Goal: Information Seeking & Learning: Learn about a topic

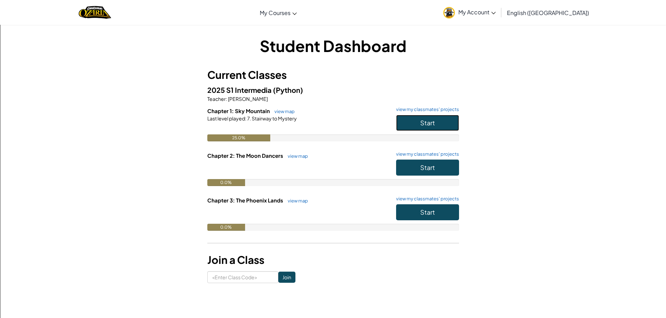
click at [413, 124] on button "Start" at bounding box center [427, 123] width 63 height 16
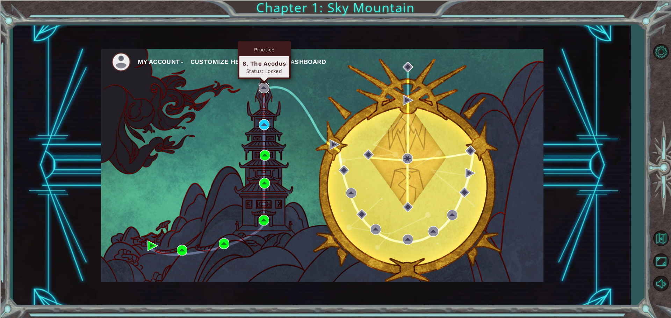
click at [259, 85] on img at bounding box center [264, 88] width 10 height 10
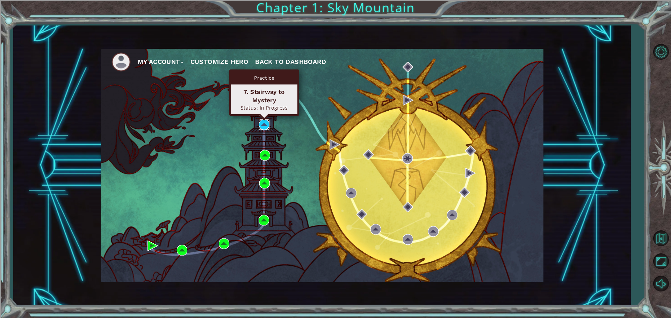
click at [261, 124] on img at bounding box center [264, 125] width 10 height 10
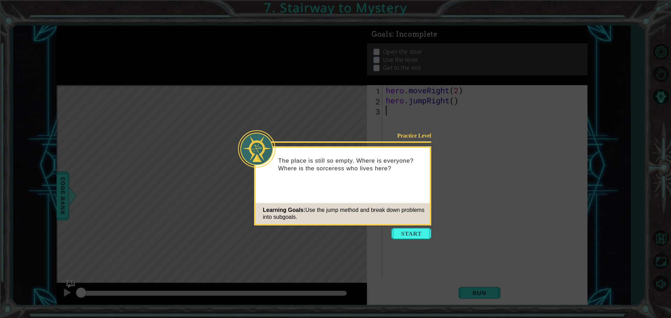
click at [411, 235] on button "Start" at bounding box center [411, 233] width 40 height 11
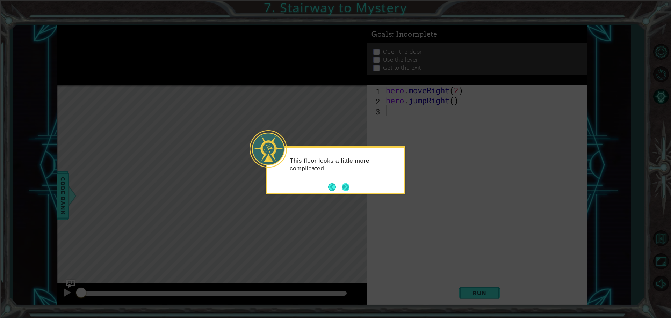
click at [346, 191] on button "Next" at bounding box center [346, 187] width 8 height 8
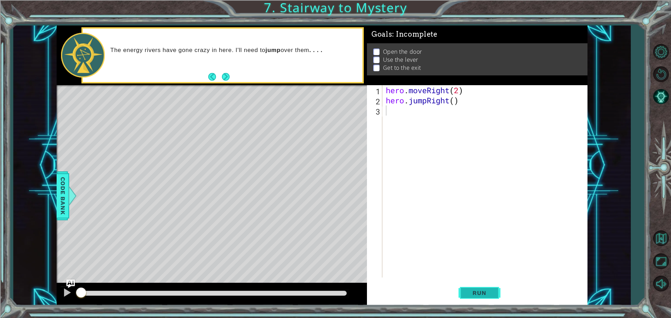
click at [464, 298] on button "Run" at bounding box center [480, 293] width 42 height 22
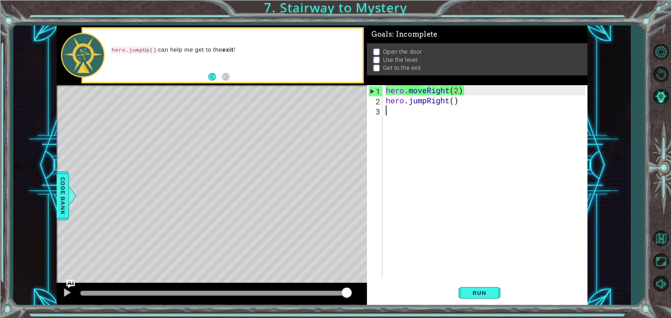
click at [449, 103] on div "hero . moveRight ( 2 ) hero . jumpRight ( )" at bounding box center [486, 191] width 204 height 213
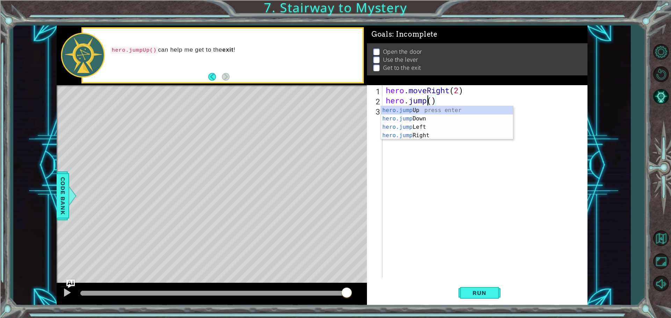
scroll to position [0, 2]
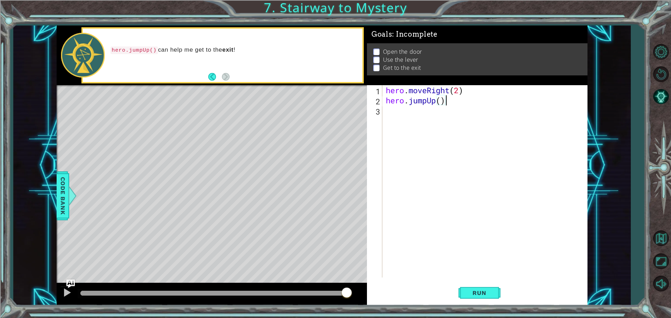
click at [471, 98] on div "hero . moveRight ( 2 ) hero . jumpUp ( )" at bounding box center [486, 191] width 204 height 213
click at [474, 288] on button "Run" at bounding box center [480, 293] width 42 height 22
click at [442, 101] on div "hero . moveRight ( 2 ) hero . jumpUp ( )" at bounding box center [486, 191] width 204 height 213
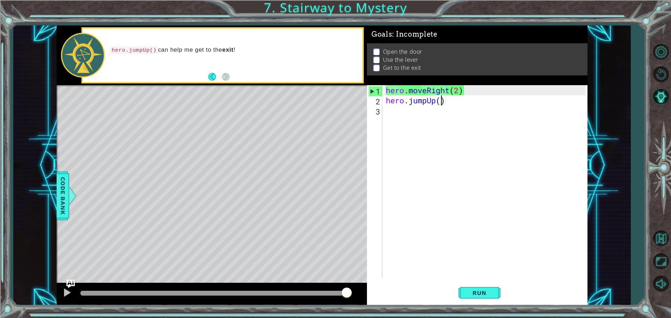
scroll to position [0, 2]
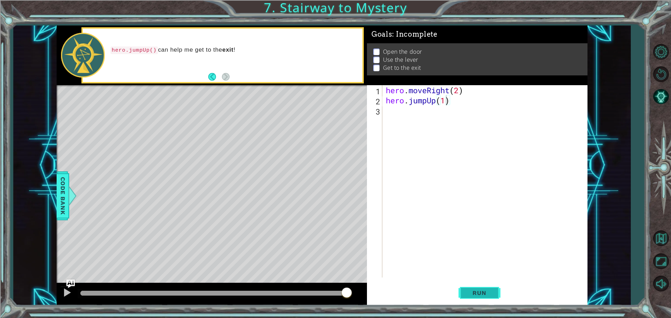
click at [468, 291] on span "Run" at bounding box center [479, 293] width 28 height 7
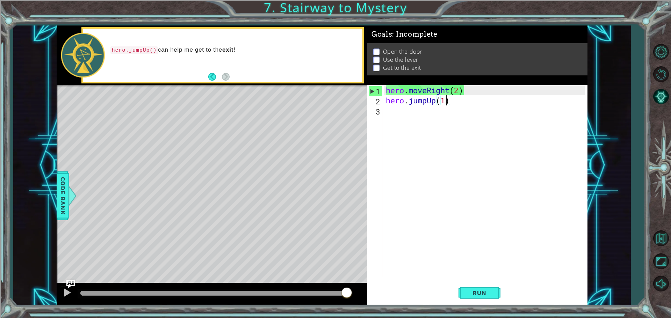
type textarea "hero.jumpUp()"
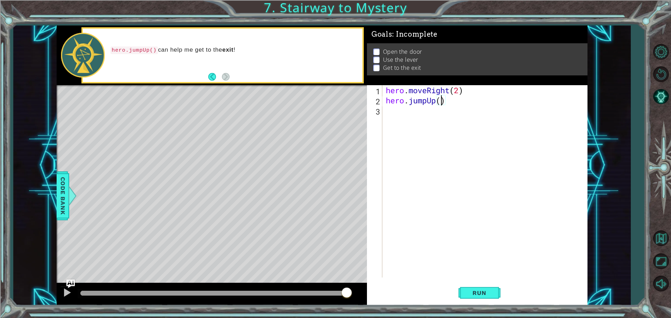
click at [393, 103] on div "hero . moveRight ( 2 ) hero . jumpUp ( )" at bounding box center [486, 191] width 204 height 213
click at [387, 111] on div "hero . moveRight ( 2 ) hero . jumpUp ( )" at bounding box center [486, 191] width 204 height 213
click at [441, 102] on div "hero . moveRight ( 2 ) hero . jumpUp ( ) h" at bounding box center [486, 191] width 204 height 213
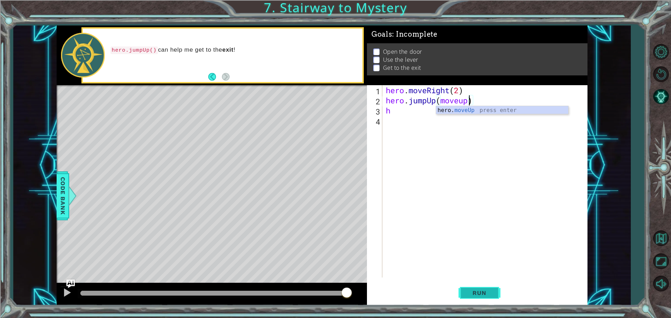
click at [473, 287] on button "Run" at bounding box center [480, 293] width 42 height 22
type textarea "hero.jumpUp)"
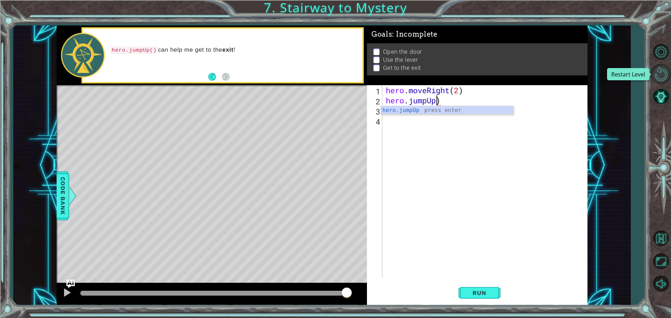
click at [661, 65] on button "Restart Level" at bounding box center [661, 74] width 20 height 20
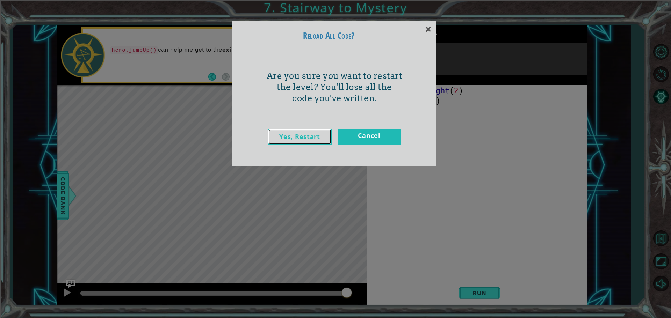
click at [299, 140] on link "Yes, Restart" at bounding box center [300, 137] width 64 height 16
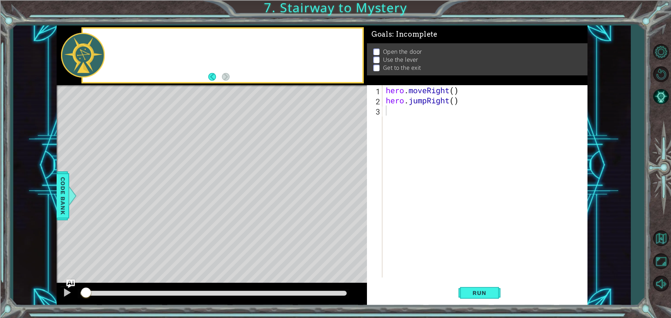
scroll to position [0, 0]
click at [455, 88] on div "hero . moveRight ( ) hero . jumpRight ( )" at bounding box center [486, 191] width 204 height 213
click at [497, 290] on button "Run" at bounding box center [480, 293] width 42 height 22
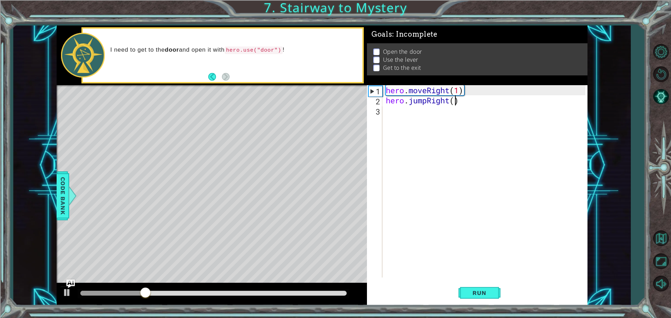
click at [454, 103] on div "hero . moveRight ( 1 ) hero . jumpRight ( )" at bounding box center [486, 191] width 204 height 213
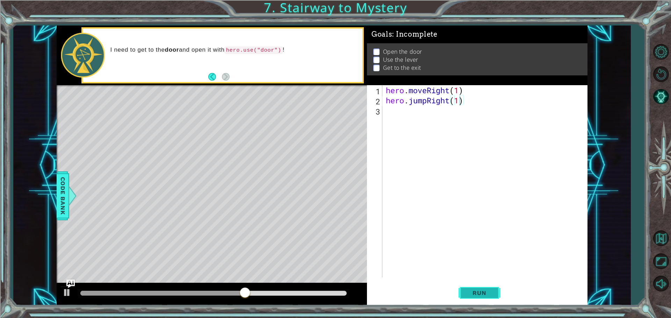
click at [464, 287] on button "Run" at bounding box center [480, 293] width 42 height 22
type textarea "hero.jumpRight(2)"
click at [463, 285] on button "Run" at bounding box center [480, 293] width 42 height 22
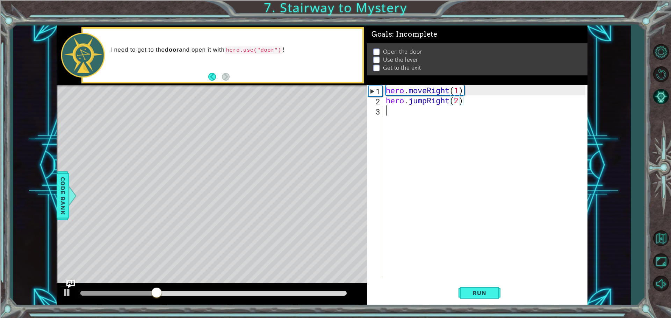
click at [399, 114] on div "hero . moveRight ( 1 ) hero . jumpRight ( 2 )" at bounding box center [486, 191] width 204 height 213
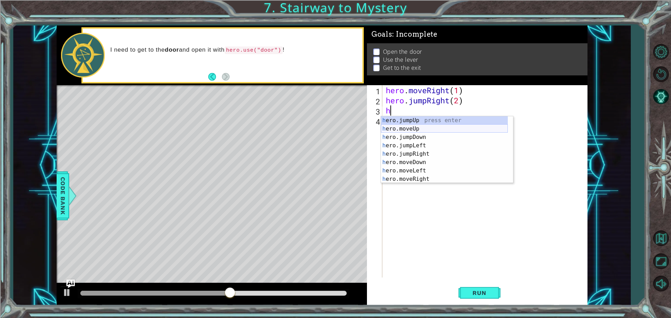
click at [403, 129] on div "h ero.jumpUp press enter h ero.moveUp press enter h ero.jumpDown press enter h …" at bounding box center [444, 158] width 127 height 84
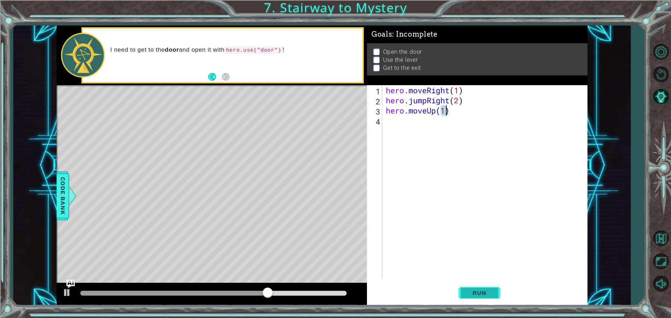
type textarea "hero.moveUp(1)"
click at [475, 294] on span "Run" at bounding box center [479, 293] width 28 height 7
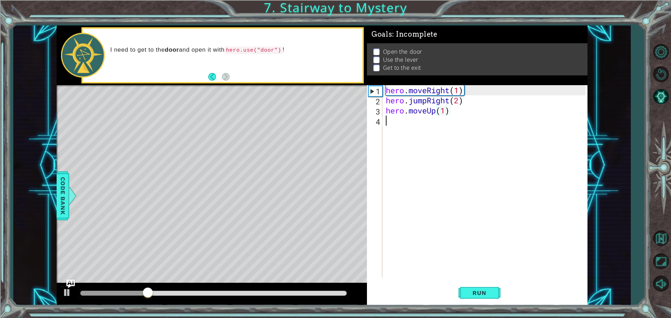
click at [420, 131] on div "hero . moveRight ( 1 ) hero . jumpRight ( 2 ) hero . moveUp ( 1 )" at bounding box center [486, 191] width 204 height 213
type textarea "h"
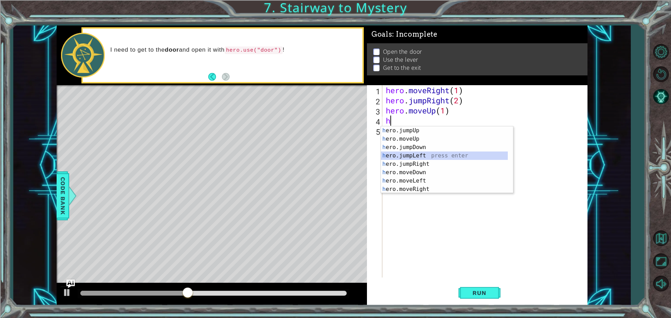
click at [404, 160] on div "h ero.jumpUp press enter h ero.moveUp press enter h ero.jumpDown press enter h …" at bounding box center [444, 169] width 127 height 84
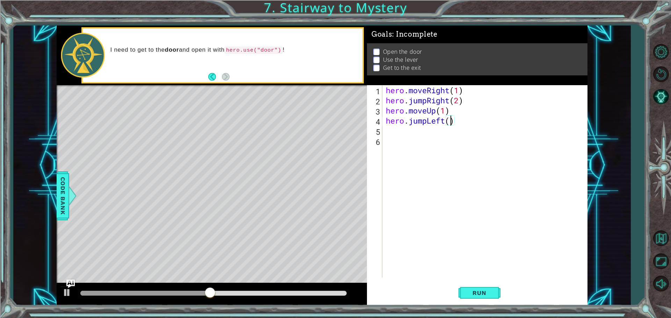
click at [450, 120] on div "hero . moveRight ( 1 ) hero . jumpRight ( 2 ) hero . moveUp ( 1 ) hero . jumpLe…" at bounding box center [486, 191] width 204 height 213
type textarea "hero.jumpLeft(1)"
click at [473, 294] on span "Run" at bounding box center [479, 293] width 28 height 7
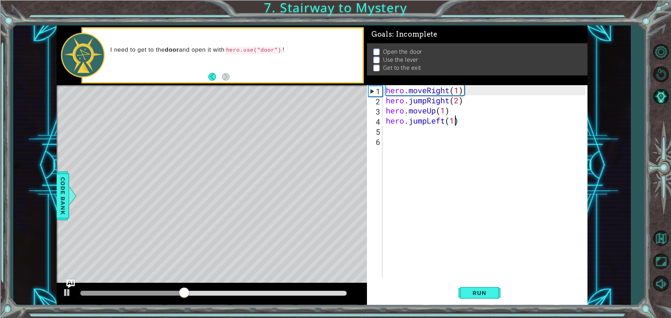
click at [395, 132] on div "hero . moveRight ( 1 ) hero . jumpRight ( 2 ) hero . moveUp ( 1 ) hero . jumpLe…" at bounding box center [486, 191] width 204 height 213
type textarea "h"
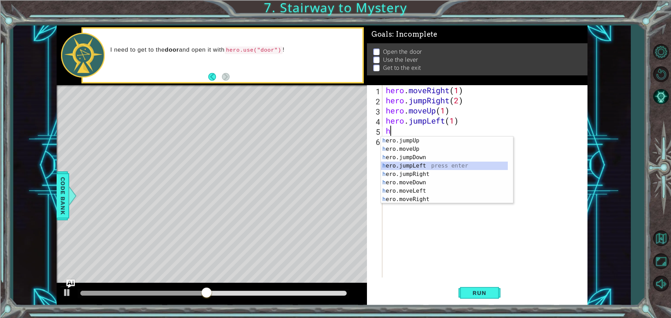
click at [417, 167] on div "h ero.jumpUp press enter h ero.moveUp press enter h ero.jumpDown press enter h …" at bounding box center [444, 179] width 127 height 84
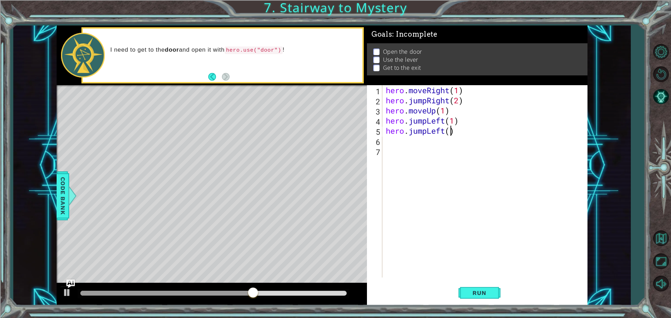
click at [451, 128] on div "hero . moveRight ( 1 ) hero . jumpRight ( 2 ) hero . moveUp ( 1 ) hero . jumpLe…" at bounding box center [486, 191] width 204 height 213
type textarea "hero.jumpLeft(1)"
click at [474, 287] on button "Run" at bounding box center [480, 293] width 42 height 22
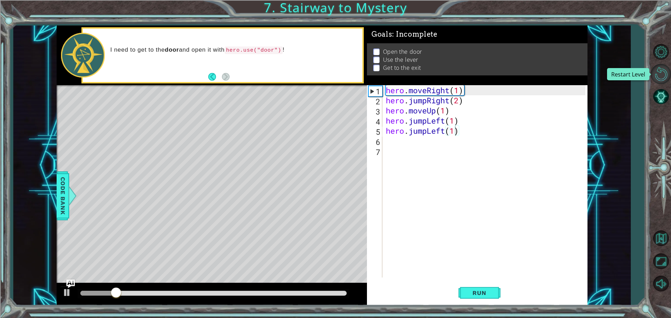
click at [665, 73] on button "Restart Level" at bounding box center [661, 74] width 20 height 20
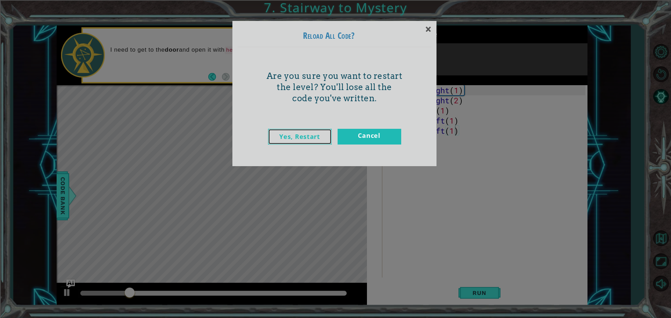
click at [305, 129] on link "Yes, Restart" at bounding box center [300, 137] width 64 height 16
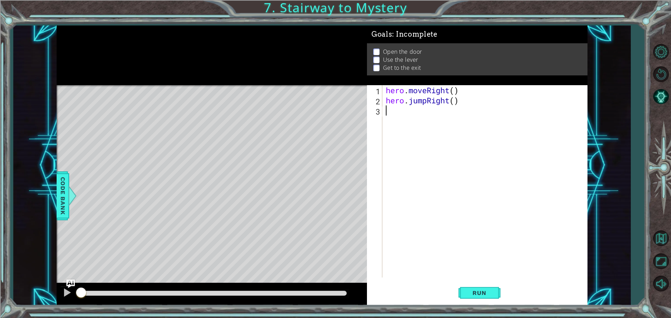
scroll to position [0, 0]
click at [455, 91] on div "hero . moveRight ( ) hero . jumpRight ( )" at bounding box center [486, 191] width 204 height 213
click at [482, 292] on span "Run" at bounding box center [479, 293] width 28 height 7
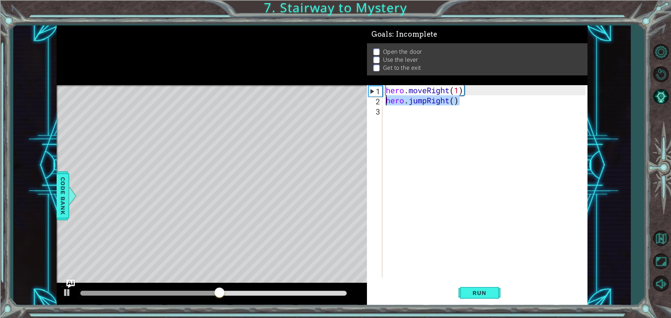
drag, startPoint x: 461, startPoint y: 103, endPoint x: 385, endPoint y: 103, distance: 75.8
click at [385, 103] on div "hero . moveRight ( 1 ) hero . jumpRight ( )" at bounding box center [486, 191] width 204 height 213
type textarea "hero.jumpRight()"
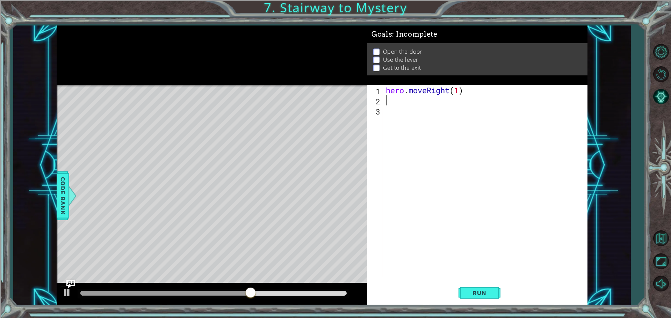
scroll to position [0, 0]
type textarea "h"
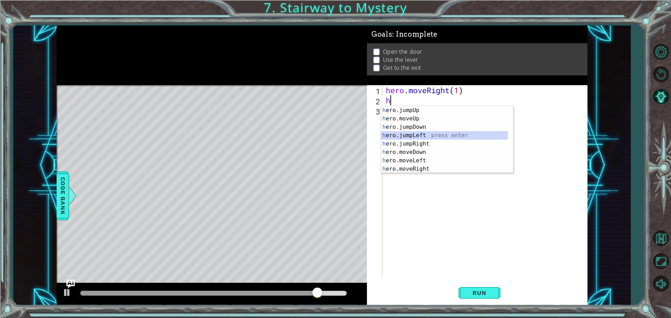
click at [416, 132] on div "h ero.jumpUp press enter h ero.moveUp press enter h ero.jumpDown press enter h …" at bounding box center [444, 148] width 127 height 84
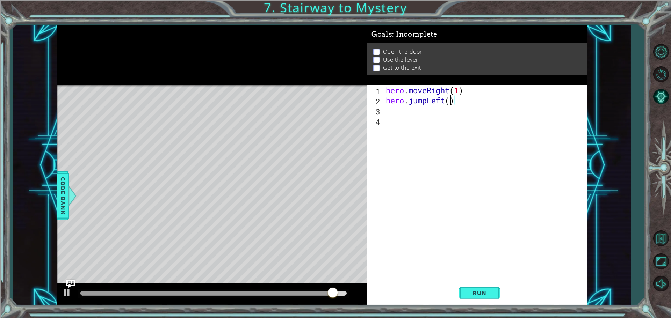
click at [449, 103] on div "hero . moveRight ( 1 ) hero . jumpLeft ( )" at bounding box center [486, 191] width 204 height 213
type textarea "hero.jumpLeft()"
click at [475, 293] on span "Run" at bounding box center [479, 293] width 28 height 7
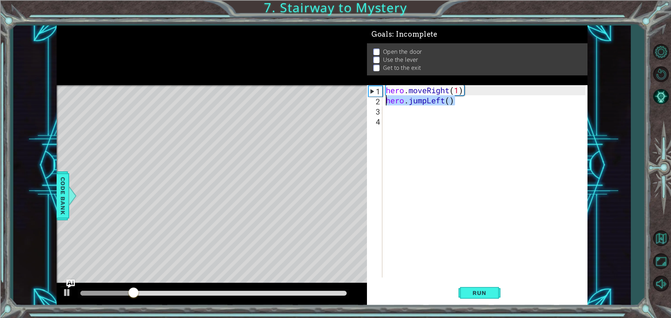
drag, startPoint x: 455, startPoint y: 99, endPoint x: 383, endPoint y: 103, distance: 72.5
click at [383, 103] on div "hero.jumpLeft() 1 2 3 4 hero . moveRight ( 1 ) hero . jumpLeft ( ) הההההההההההה…" at bounding box center [476, 181] width 218 height 193
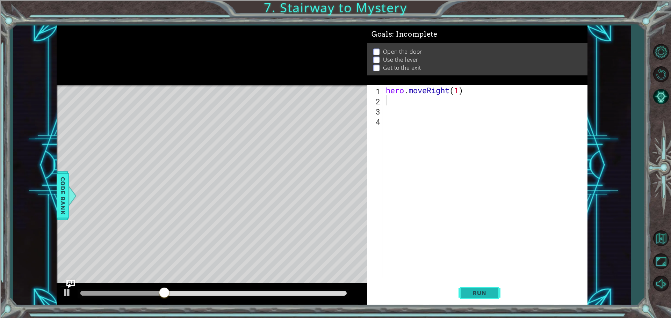
click at [459, 287] on button "Run" at bounding box center [480, 293] width 42 height 22
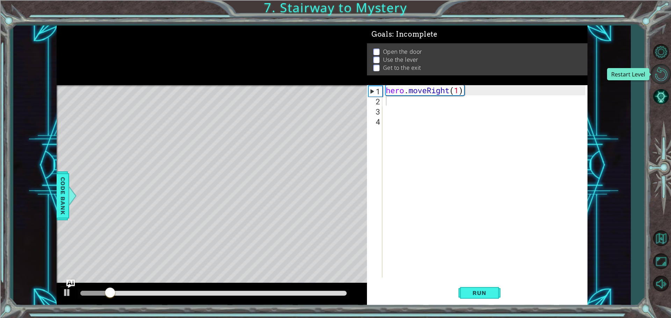
click at [665, 68] on button "Restart Level" at bounding box center [661, 74] width 20 height 20
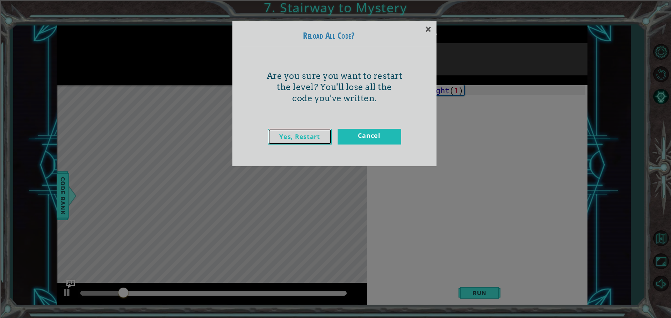
click at [273, 129] on link "Yes, Restart" at bounding box center [300, 137] width 64 height 16
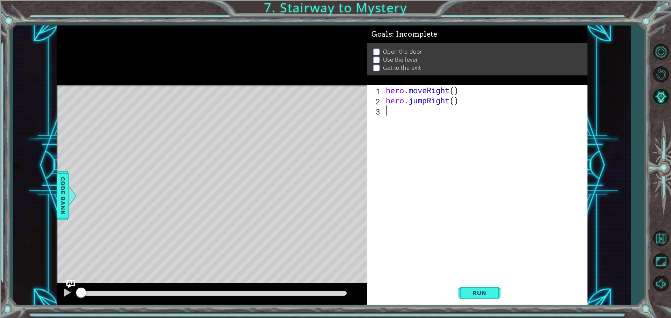
click at [456, 92] on div "hero . moveRight ( ) hero . jumpRight ( )" at bounding box center [486, 191] width 204 height 213
click at [480, 287] on button "Run" at bounding box center [480, 293] width 42 height 22
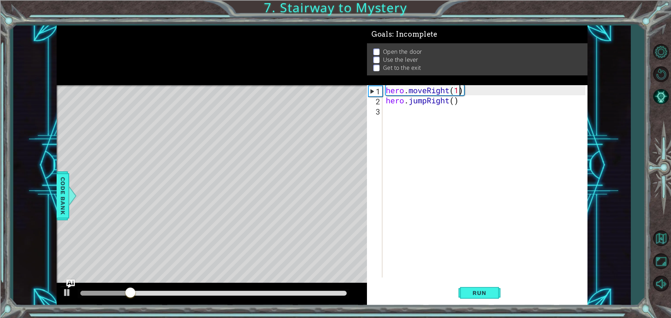
click at [455, 103] on div "hero . moveRight ( 1 ) hero . jumpRight ( )" at bounding box center [486, 191] width 204 height 213
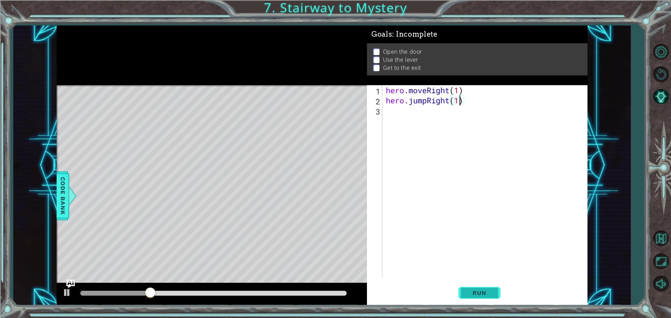
type textarea "hero.jumpRight(1)"
click at [475, 286] on button "Run" at bounding box center [480, 293] width 42 height 22
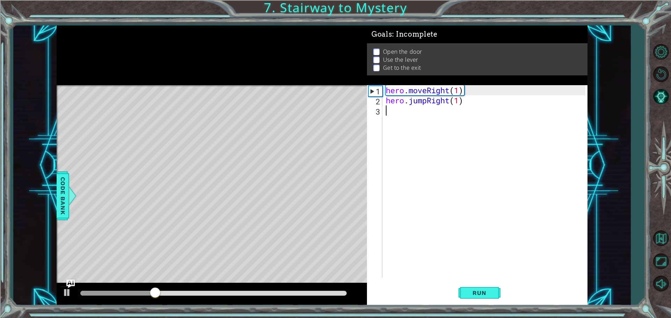
click at [390, 106] on div "hero . moveRight ( 1 ) hero . jumpRight ( 1 )" at bounding box center [486, 191] width 204 height 213
type textarea "h"
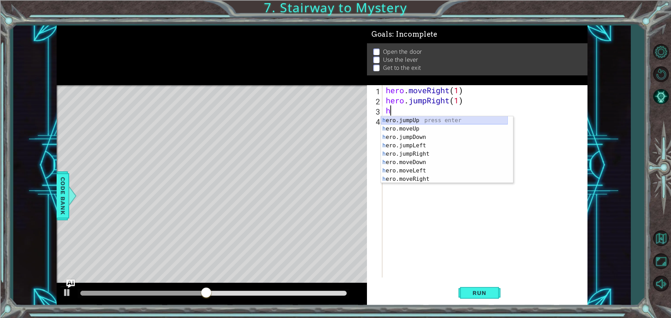
click at [392, 119] on div "h ero.jumpUp press enter h ero.moveUp press enter h ero.jumpDown press enter h …" at bounding box center [444, 158] width 127 height 84
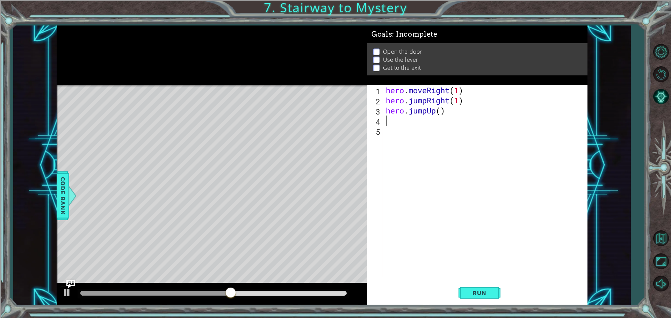
click at [439, 110] on div "hero . moveRight ( 1 ) hero . jumpRight ( 1 ) hero . jumpUp ( )" at bounding box center [486, 191] width 204 height 213
click at [441, 111] on div "hero . moveRight ( 1 ) hero . jumpRight ( 1 ) hero . jumpUp ( )" at bounding box center [486, 191] width 204 height 213
click at [487, 286] on button "Run" at bounding box center [480, 293] width 42 height 22
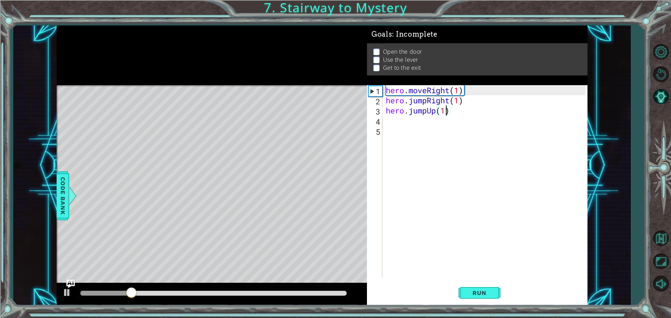
type textarea "hero.jumpUp()"
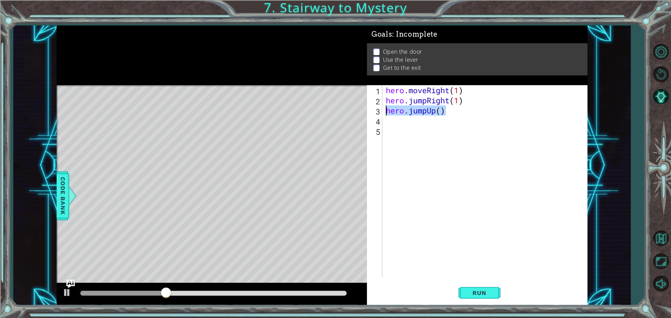
drag, startPoint x: 446, startPoint y: 110, endPoint x: 384, endPoint y: 112, distance: 61.9
click at [384, 112] on div "hero.jumpUp() 1 2 3 4 5 hero . moveRight ( 1 ) hero . jumpRight ( 1 ) hero . ju…" at bounding box center [476, 181] width 218 height 193
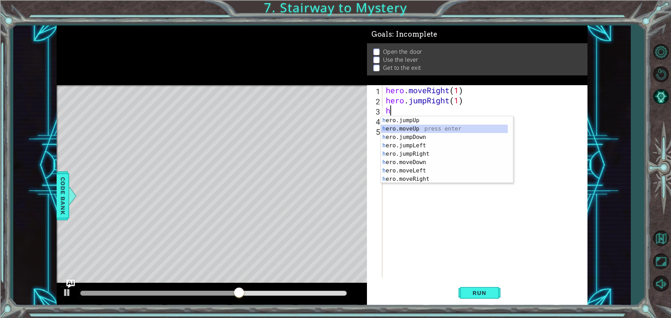
click at [407, 126] on div "h ero.jumpUp press enter h ero.moveUp press enter h ero.jumpDown press enter h …" at bounding box center [447, 158] width 132 height 84
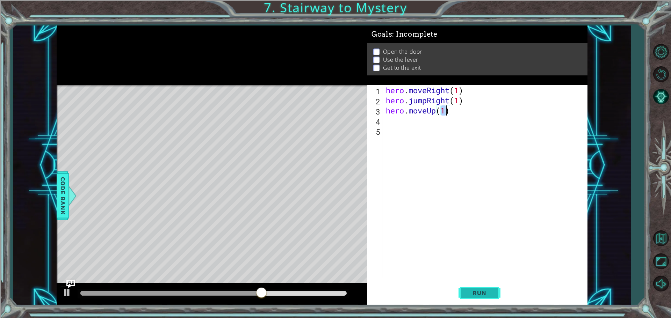
type textarea "hero.moveUp(1)"
click at [468, 294] on span "Run" at bounding box center [479, 293] width 28 height 7
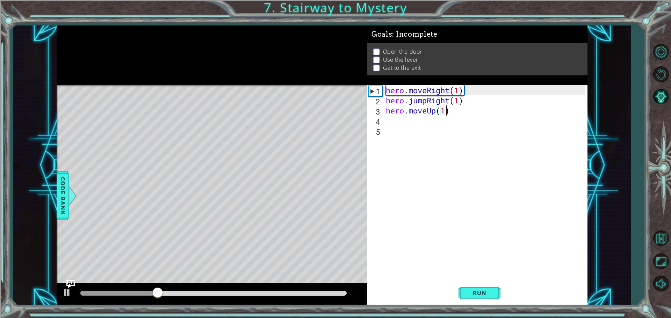
click at [397, 117] on div "hero . moveRight ( 1 ) hero . jumpRight ( 1 ) hero . moveUp ( 1 )" at bounding box center [486, 191] width 204 height 213
type textarea "h"
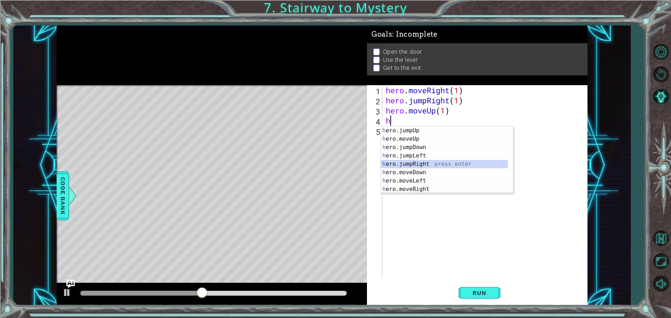
click at [410, 164] on div "h ero.jumpUp press enter h ero.moveUp press enter h ero.jumpDown press enter h …" at bounding box center [444, 169] width 127 height 84
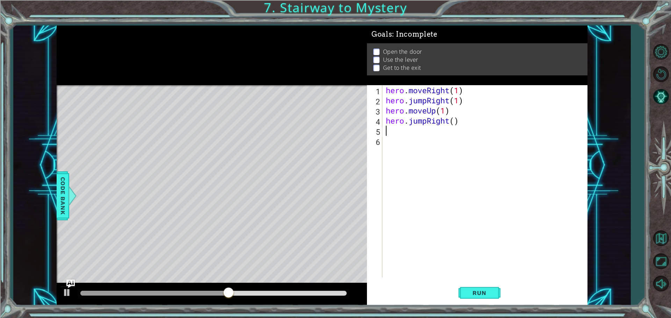
click at [454, 122] on div "hero . moveRight ( 1 ) hero . jumpRight ( 1 ) hero . moveUp ( 1 ) hero . jumpRi…" at bounding box center [486, 191] width 204 height 213
click at [466, 290] on span "Run" at bounding box center [479, 293] width 28 height 7
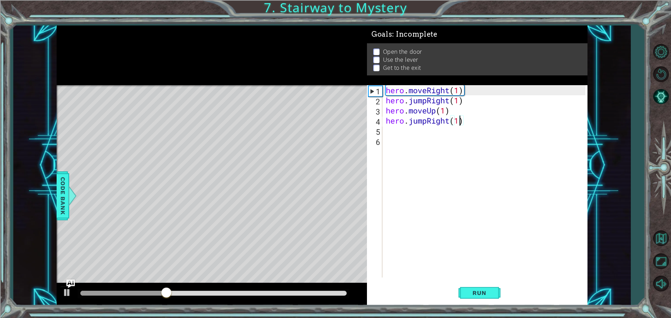
click at [459, 99] on div "hero . moveRight ( 1 ) hero . jumpRight ( 1 ) hero . moveUp ( 1 ) hero . jumpRi…" at bounding box center [486, 191] width 204 height 213
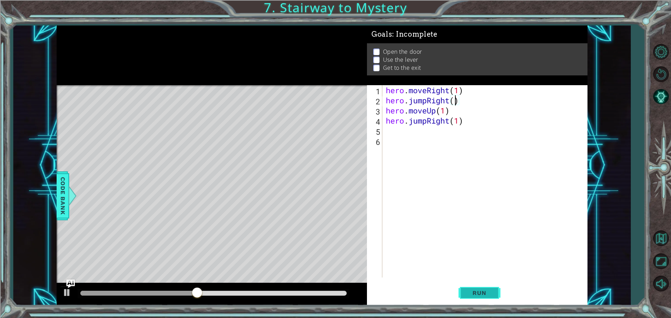
click at [484, 283] on button "Run" at bounding box center [480, 293] width 42 height 22
type textarea "hero.jumpRight(2)"
click at [463, 294] on button "Run" at bounding box center [480, 293] width 42 height 22
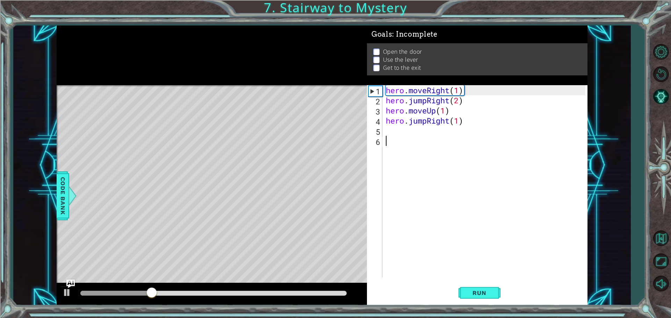
click at [407, 139] on div "hero . moveRight ( 1 ) hero . jumpRight ( 2 ) hero . moveUp ( 1 ) hero . jumpRi…" at bounding box center [486, 191] width 204 height 213
click at [407, 132] on div "hero . moveRight ( 1 ) hero . jumpRight ( 2 ) hero . moveUp ( 1 ) hero . jumpRi…" at bounding box center [486, 191] width 204 height 213
type textarea "h"
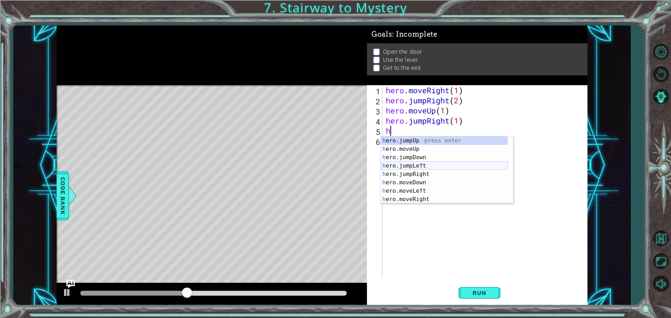
click at [428, 170] on div "h ero.jumpUp press enter h ero.moveUp press enter h ero.jumpDown press enter h …" at bounding box center [444, 179] width 127 height 84
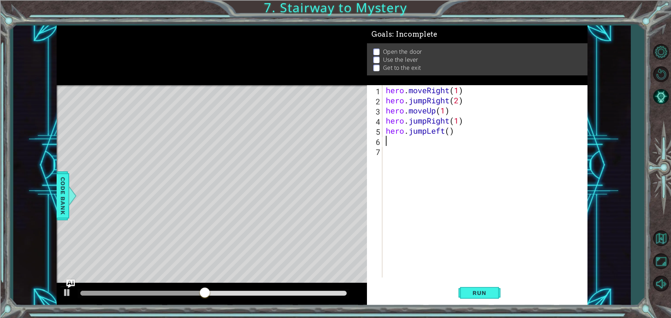
click at [450, 128] on div "hero . moveRight ( 1 ) hero . jumpRight ( 2 ) hero . moveUp ( 1 ) hero . jumpRi…" at bounding box center [486, 191] width 204 height 213
click at [476, 289] on button "Run" at bounding box center [480, 293] width 42 height 22
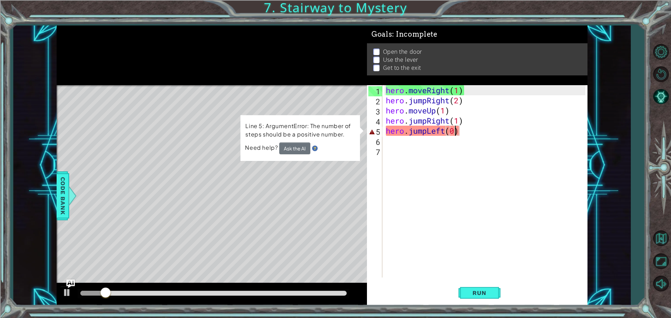
click at [453, 134] on div "hero . moveRight ( 1 ) hero . jumpRight ( 2 ) hero . moveUp ( 1 ) hero . jumpRi…" at bounding box center [486, 191] width 204 height 213
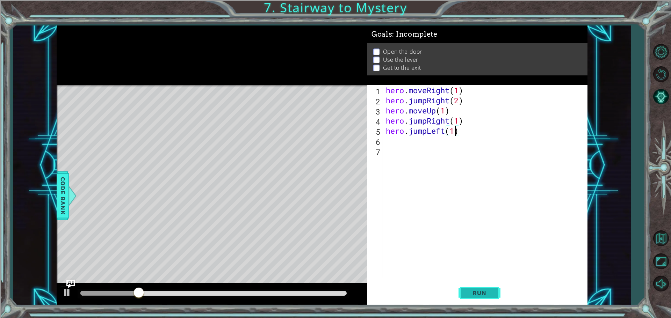
type textarea "hero.jumpLeft(1)"
click at [459, 294] on button "Run" at bounding box center [480, 293] width 42 height 22
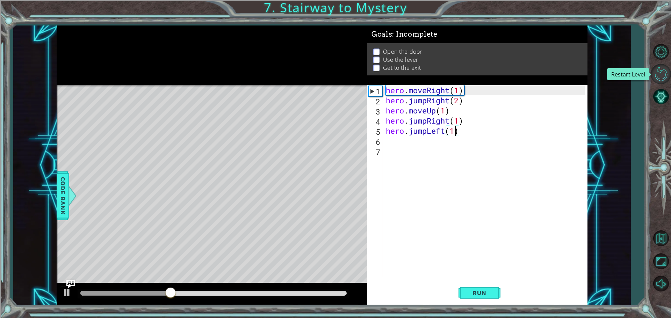
click at [664, 70] on button "Restart Level" at bounding box center [661, 74] width 20 height 20
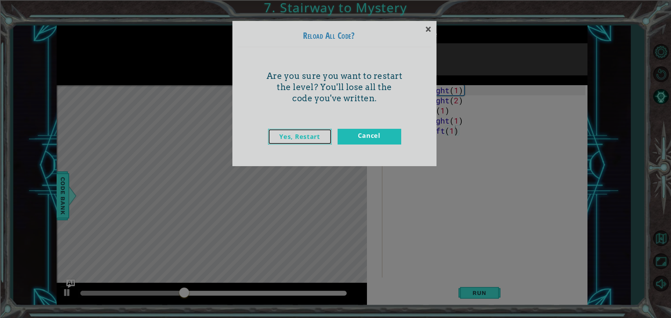
click at [288, 136] on link "Yes, Restart" at bounding box center [300, 137] width 64 height 16
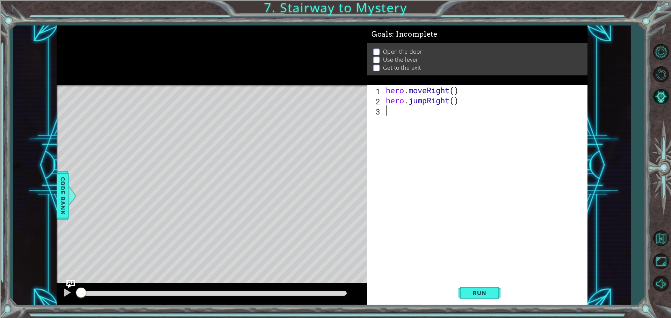
scroll to position [0, 0]
click at [486, 290] on span "Run" at bounding box center [479, 293] width 28 height 7
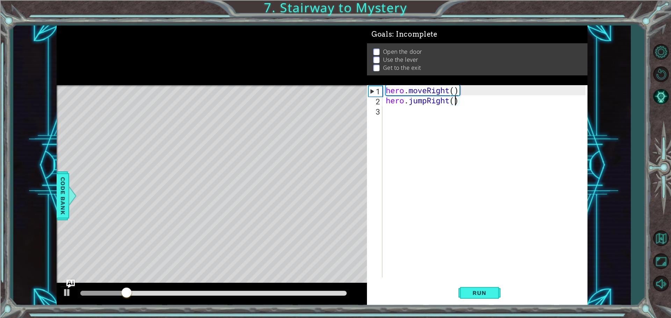
click at [456, 105] on div "hero . moveRight ( ) hero . jumpRight ( )" at bounding box center [486, 191] width 204 height 213
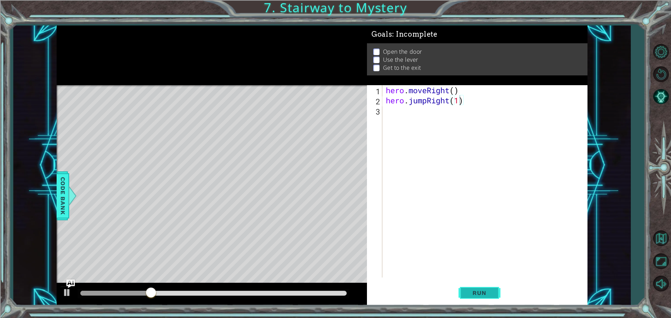
click at [472, 292] on span "Run" at bounding box center [479, 293] width 28 height 7
click at [476, 295] on span "Run" at bounding box center [479, 293] width 28 height 7
click at [472, 284] on button "Run" at bounding box center [480, 293] width 42 height 22
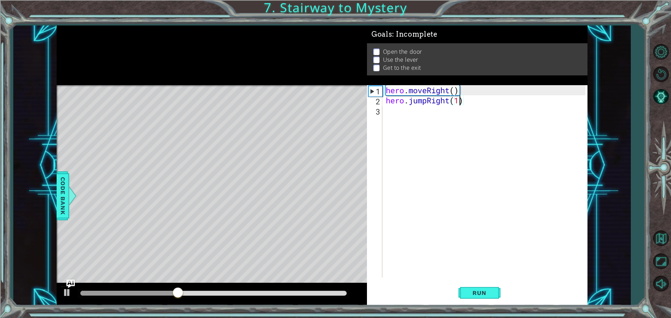
click at [455, 90] on div "hero . moveRight ( ) hero . jumpRight ( 1 )" at bounding box center [486, 191] width 204 height 213
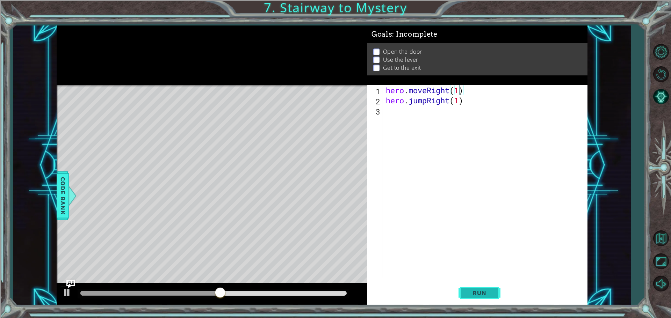
click at [463, 287] on button "Run" at bounding box center [480, 293] width 42 height 22
click at [491, 301] on button "Run" at bounding box center [480, 293] width 42 height 22
click at [483, 294] on span "Run" at bounding box center [479, 293] width 28 height 7
click at [482, 291] on span "Run" at bounding box center [479, 293] width 28 height 7
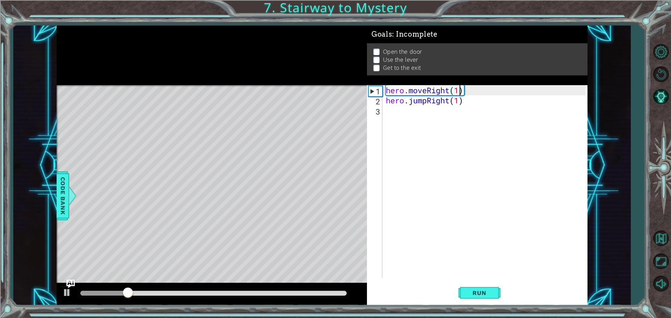
type textarea "hero.moveRight()"
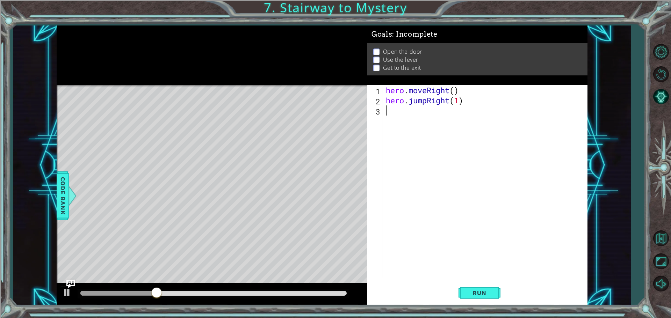
click at [399, 109] on div "hero . moveRight ( ) hero . jumpRight ( 1 )" at bounding box center [486, 191] width 204 height 213
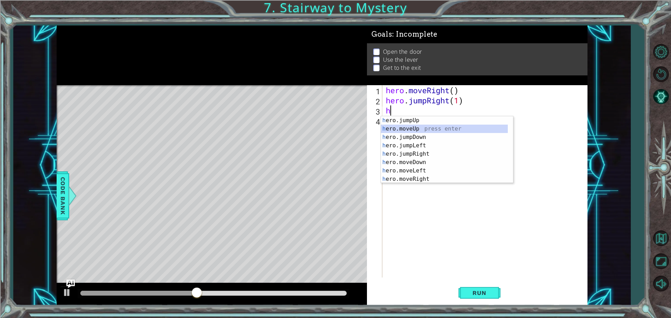
click at [405, 125] on div "h ero.jumpUp press enter h ero.moveUp press enter h ero.jumpDown press enter h …" at bounding box center [444, 158] width 127 height 84
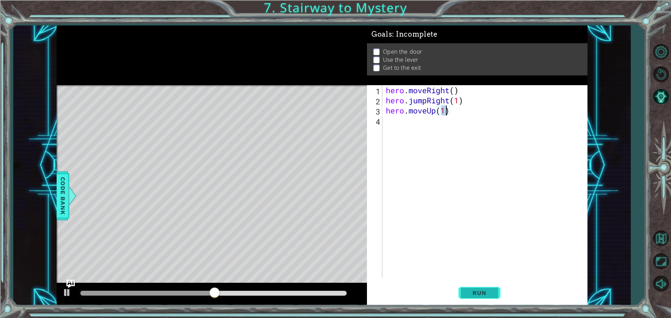
type textarea "hero.moveUp(1)"
click at [487, 290] on span "Run" at bounding box center [479, 293] width 28 height 7
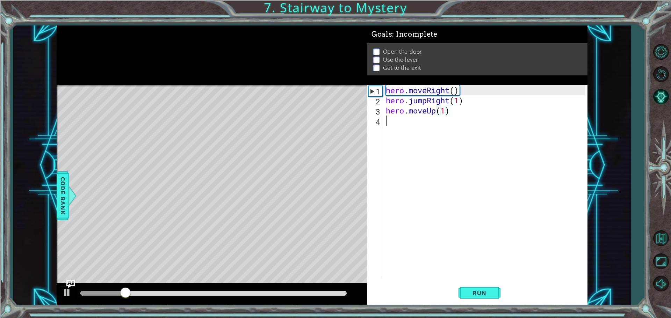
click at [440, 123] on div "hero . moveRight ( ) hero . jumpRight ( 1 ) hero . moveUp ( 1 )" at bounding box center [486, 191] width 204 height 213
type textarea "h"
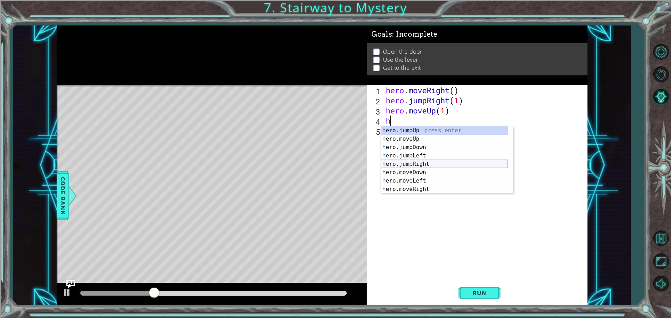
click at [399, 162] on div "h ero.jumpUp press enter h ero.moveUp press enter h ero.jumpDown press enter h …" at bounding box center [444, 169] width 127 height 84
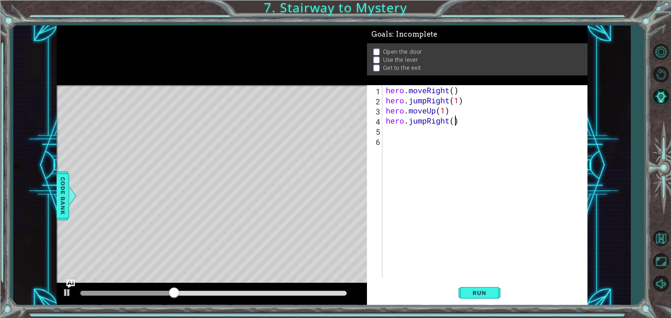
click at [454, 123] on div "hero . moveRight ( ) hero . jumpRight ( 1 ) hero . moveUp ( 1 ) hero . jumpRigh…" at bounding box center [486, 191] width 204 height 213
click at [495, 300] on button "Run" at bounding box center [480, 293] width 42 height 22
click at [485, 290] on span "Run" at bounding box center [479, 293] width 28 height 7
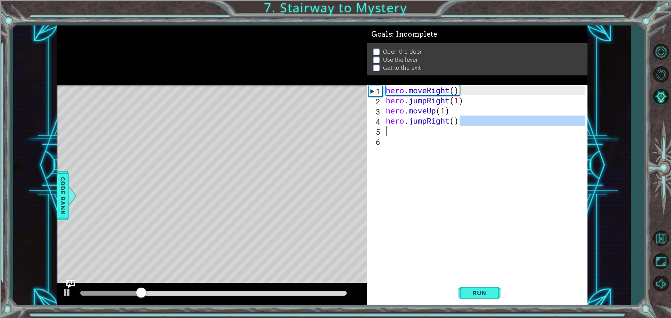
drag, startPoint x: 464, startPoint y: 123, endPoint x: 384, endPoint y: 126, distance: 79.7
click at [384, 126] on div "hero . moveRight ( ) hero . jumpRight ( 1 ) hero . moveUp ( 1 ) hero . jumpRigh…" at bounding box center [486, 191] width 204 height 213
type textarea "hero.jumpRight()"
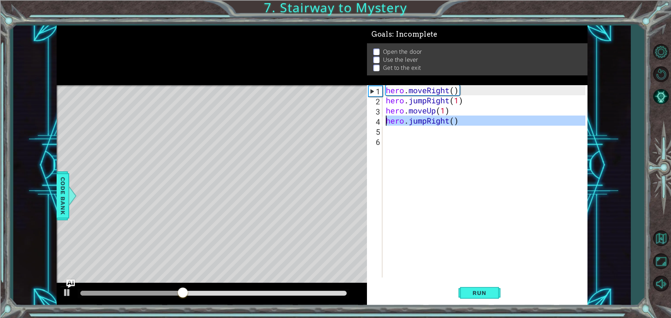
drag, startPoint x: 478, startPoint y: 128, endPoint x: 367, endPoint y: 122, distance: 111.6
click at [367, 122] on div "1 2 3 4 5 6 hero . moveRight ( ) hero . jumpRight ( 1 ) hero . moveUp ( 1 ) her…" at bounding box center [476, 181] width 218 height 193
type textarea "hero.jumpRight()"
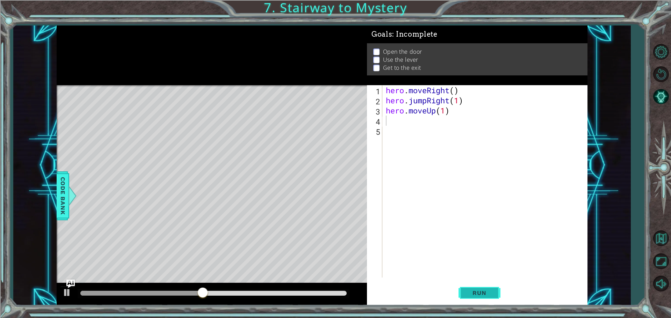
click at [480, 292] on span "Run" at bounding box center [479, 293] width 28 height 7
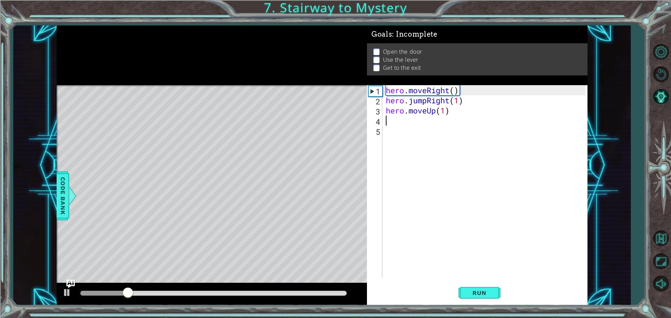
type textarea "h"
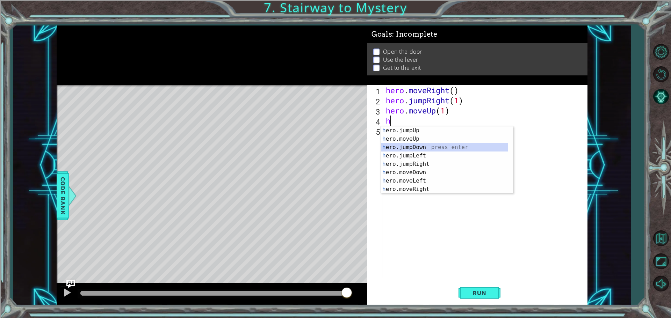
click at [419, 149] on div "h ero.jumpUp press enter h ero.moveUp press enter h ero.jumpDown press enter h …" at bounding box center [444, 169] width 127 height 84
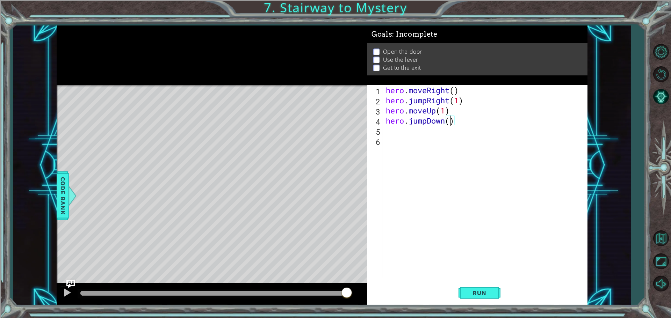
click at [449, 121] on div "hero . moveRight ( ) hero . jumpRight ( 1 ) hero . moveUp ( 1 ) hero . jumpDown…" at bounding box center [486, 191] width 204 height 213
type textarea "hero.jumpDown(door)"
click at [494, 286] on button "Run" at bounding box center [480, 293] width 42 height 22
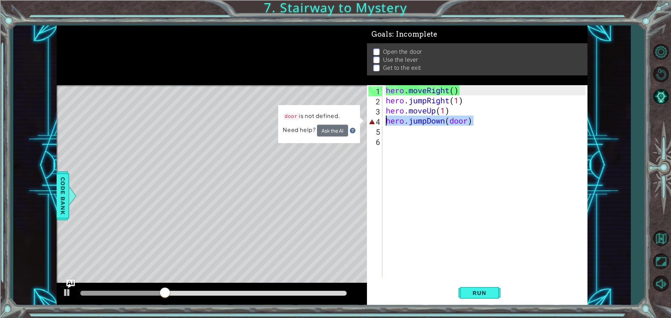
drag, startPoint x: 473, startPoint y: 120, endPoint x: 384, endPoint y: 124, distance: 89.2
click at [384, 124] on div "hero.jumpDown(door) 1 2 3 4 5 6 hero . moveRight ( ) hero . jumpRight ( 1 ) her…" at bounding box center [476, 181] width 218 height 193
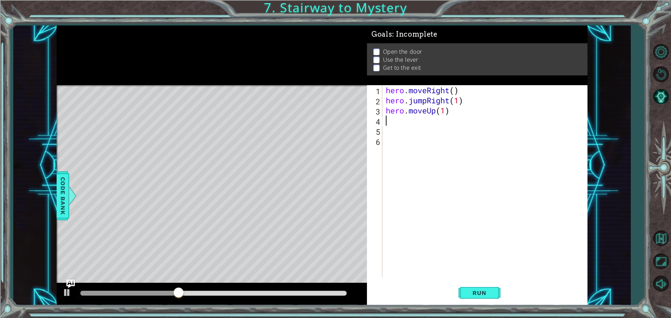
scroll to position [0, 0]
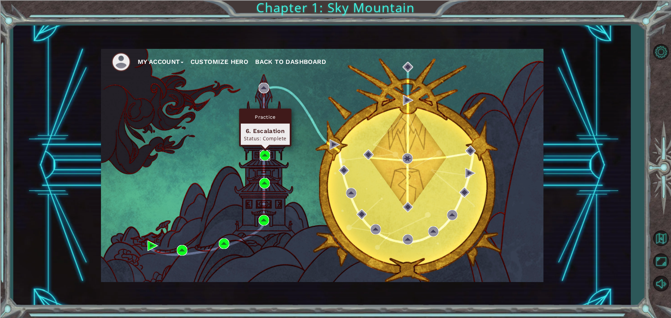
click at [267, 155] on img at bounding box center [265, 155] width 10 height 10
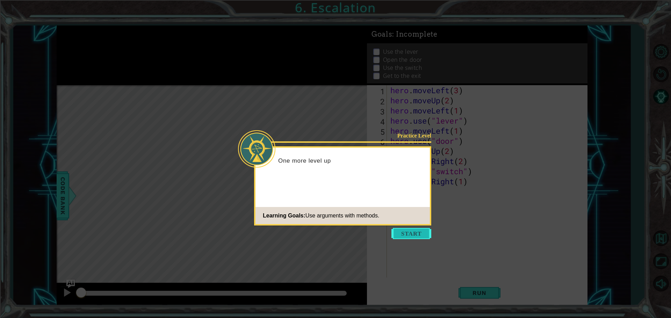
click at [413, 232] on button "Start" at bounding box center [411, 233] width 40 height 11
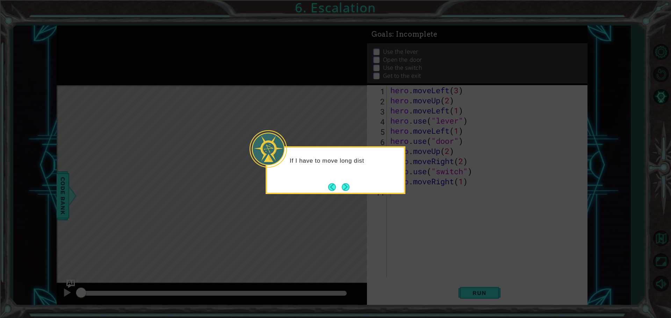
click at [342, 178] on div "If I have to move long dist" at bounding box center [336, 170] width 140 height 48
click at [342, 190] on button "Next" at bounding box center [345, 187] width 8 height 8
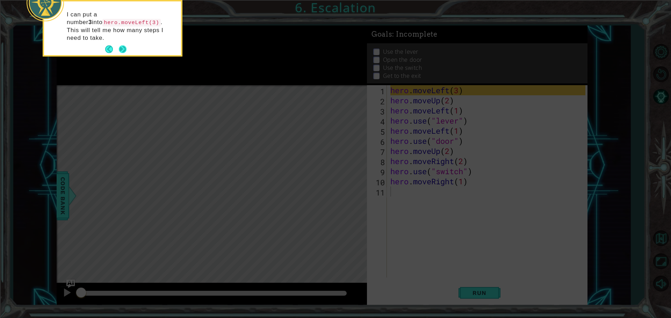
click at [121, 45] on button "Next" at bounding box center [123, 49] width 8 height 8
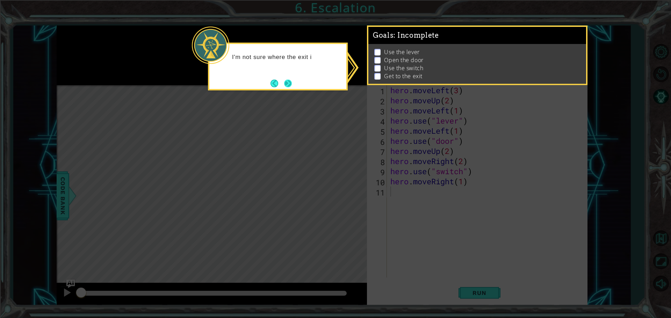
click at [287, 81] on button "Next" at bounding box center [288, 83] width 8 height 8
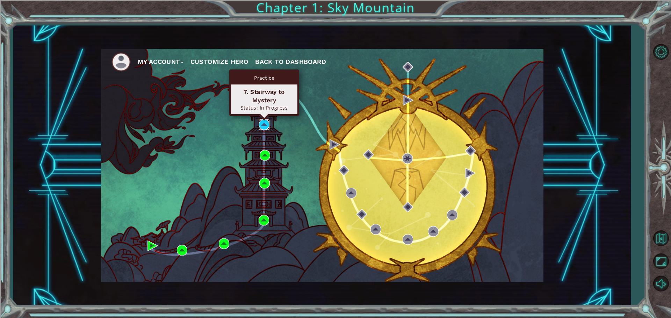
click at [259, 123] on img at bounding box center [264, 125] width 10 height 10
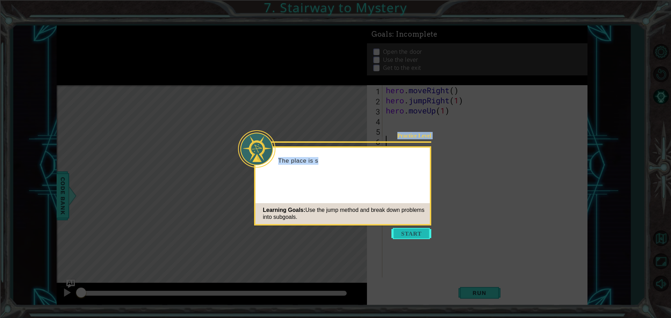
click at [401, 228] on body "1 ההההההההההההההההההההההההההההההההההההההההההההההההההההההההההההההההההההההההההההה…" at bounding box center [335, 159] width 671 height 318
click at [400, 228] on button "Start" at bounding box center [411, 233] width 40 height 11
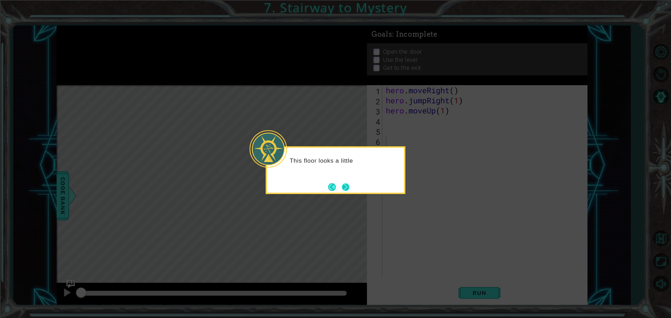
click at [345, 185] on button "Next" at bounding box center [346, 187] width 8 height 8
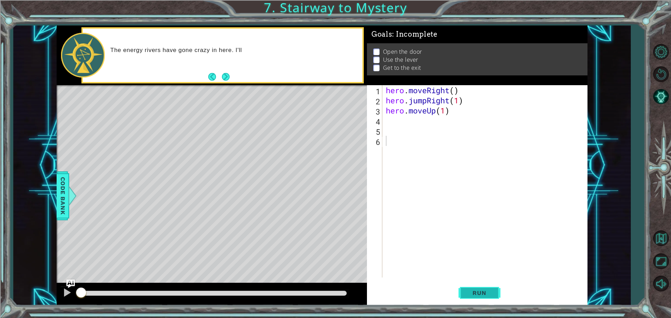
click at [498, 291] on button "Run" at bounding box center [480, 293] width 42 height 22
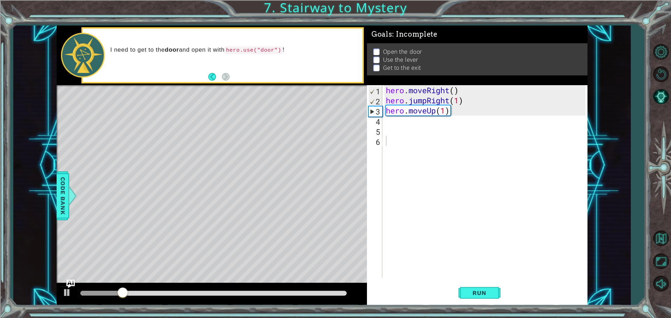
click at [383, 121] on div "1 2 3 4 5 6 hero . moveRight ( ) hero . jumpRight ( 1 ) hero . moveUp ( 1 ) ההה…" at bounding box center [476, 181] width 218 height 193
click at [404, 127] on div "hero . moveRight ( ) hero . jumpRight ( 1 ) hero . moveUp ( 1 )" at bounding box center [486, 191] width 204 height 213
click at [405, 123] on div "hero . moveRight ( ) hero . jumpRight ( 1 ) hero . moveUp ( 1 )" at bounding box center [486, 191] width 204 height 213
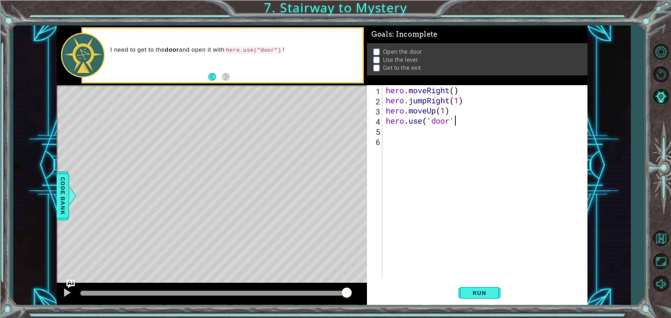
scroll to position [0, 3]
click at [465, 293] on button "Run" at bounding box center [480, 293] width 42 height 22
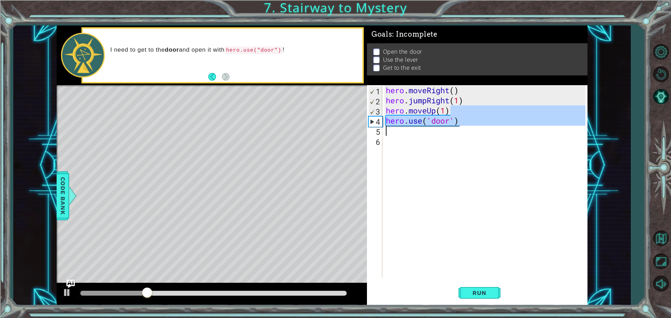
drag, startPoint x: 478, startPoint y: 114, endPoint x: 424, endPoint y: 128, distance: 56.1
click at [424, 128] on div "hero . moveRight ( ) hero . jumpRight ( 1 ) hero . moveUp ( 1 ) hero . use ( 'd…" at bounding box center [486, 191] width 204 height 213
type textarea "hero.moveUp(1)"
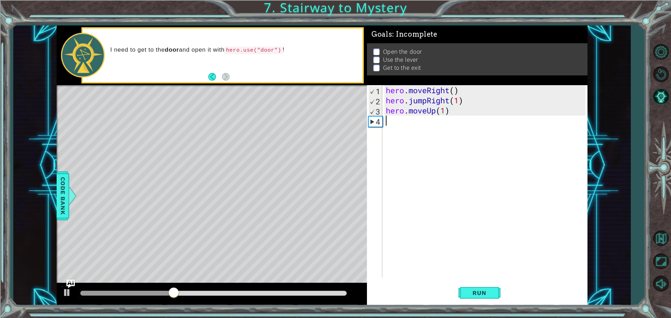
click at [398, 126] on div "hero . moveRight ( ) hero . jumpRight ( 1 ) hero . moveUp ( 1 )" at bounding box center [486, 191] width 204 height 213
click at [316, 208] on div "Level Map" at bounding box center [218, 188] width 323 height 206
click at [318, 208] on div "Level Map" at bounding box center [218, 188] width 323 height 206
click at [321, 208] on div "Level Map" at bounding box center [218, 188] width 323 height 206
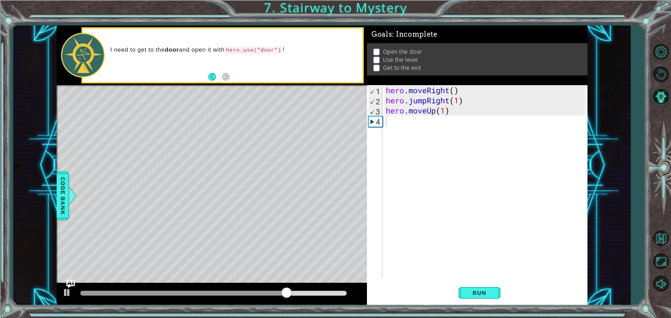
click at [445, 126] on div "hero . moveRight ( ) hero . jumpRight ( 1 ) hero . moveUp ( 1 )" at bounding box center [486, 191] width 204 height 213
type textarea "h"
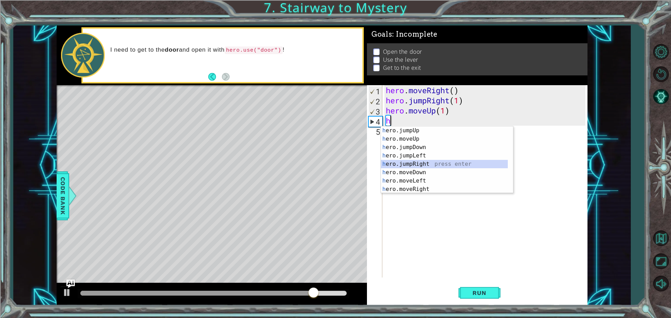
click at [433, 165] on div "h ero.jumpUp press enter h ero.moveUp press enter h ero.jumpDown press enter h …" at bounding box center [444, 169] width 127 height 84
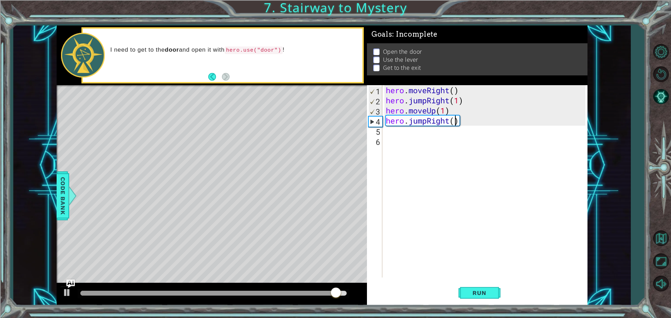
click at [454, 125] on div "hero . moveRight ( ) hero . jumpRight ( 1 ) hero . moveUp ( 1 ) hero . jumpRigh…" at bounding box center [486, 191] width 204 height 213
type textarea "hero.jumpRight(1)"
click at [472, 293] on span "Run" at bounding box center [479, 293] width 28 height 7
click at [427, 140] on div "hero . moveRight ( ) hero . jumpRight ( 1 ) hero . moveUp ( 1 ) hero . jumpRigh…" at bounding box center [486, 191] width 204 height 213
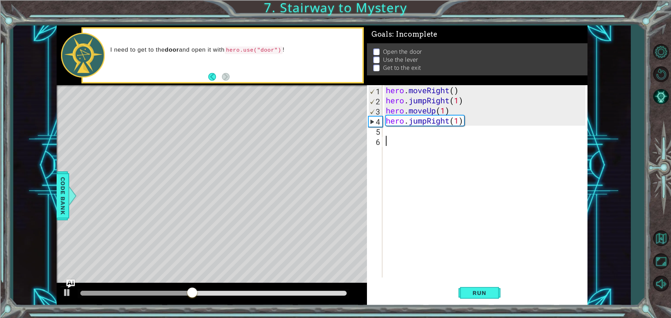
scroll to position [0, 0]
click at [427, 136] on div "hero . moveRight ( ) hero . jumpRight ( 1 ) hero . moveUp ( 1 ) hero . jumpRigh…" at bounding box center [486, 191] width 204 height 213
drag, startPoint x: 466, startPoint y: 119, endPoint x: 387, endPoint y: 117, distance: 78.6
click at [387, 117] on div "hero . moveRight ( ) hero . jumpRight ( 1 ) hero . moveUp ( 1 ) hero . jumpRigh…" at bounding box center [486, 191] width 204 height 213
type textarea "hero.jumpRight(1)"
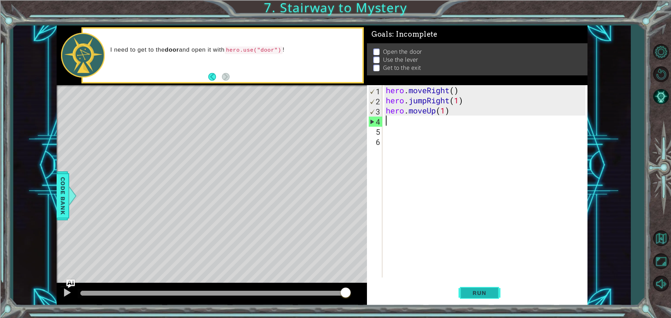
click at [480, 286] on button "Run" at bounding box center [480, 293] width 42 height 22
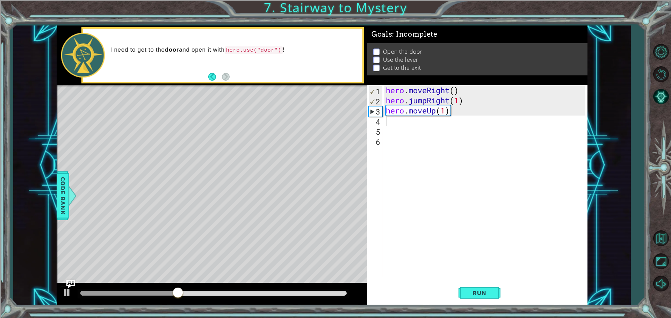
drag, startPoint x: 231, startPoint y: 51, endPoint x: 241, endPoint y: 51, distance: 10.1
click at [241, 51] on p "I need to get to the door and open it with hero.use("door") !" at bounding box center [233, 50] width 247 height 8
click at [239, 51] on code "hero.use("door")" at bounding box center [254, 50] width 58 height 8
click at [405, 130] on div "hero . moveRight ( ) hero . jumpRight ( 1 ) hero . moveUp ( 1 )" at bounding box center [486, 191] width 204 height 213
click at [409, 124] on div "hero . moveRight ( ) hero . jumpRight ( 1 ) hero . moveUp ( 1 )" at bounding box center [486, 191] width 204 height 213
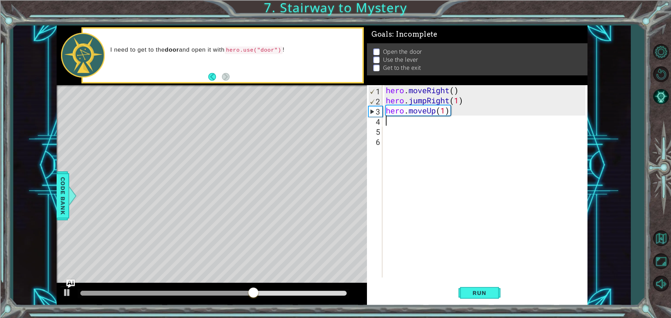
type textarea "j"
drag, startPoint x: 457, startPoint y: 186, endPoint x: 432, endPoint y: 175, distance: 27.4
click at [452, 191] on div "hero . moveRight ( ) hero . jumpRight ( 1 ) hero . moveUp ( 1 ) j" at bounding box center [486, 191] width 204 height 213
click at [401, 127] on div "hero . moveRight ( ) hero . jumpRight ( 1 ) hero . moveUp ( 1 ) j" at bounding box center [486, 191] width 204 height 213
click at [399, 121] on div "hero . moveRight ( ) hero . jumpRight ( 1 ) hero . moveUp ( 1 ) j" at bounding box center [486, 191] width 204 height 213
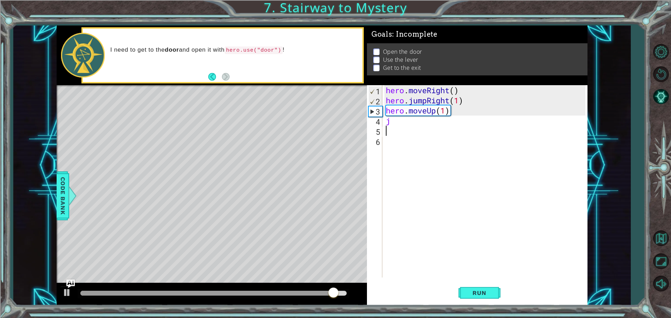
type textarea "j"
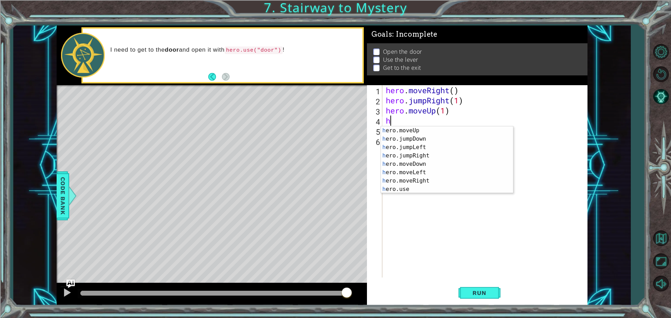
scroll to position [8, 0]
click at [437, 189] on div "h ero.moveUp press enter h ero.jumpDown press enter h ero.jumpLeft press enter …" at bounding box center [444, 169] width 127 height 84
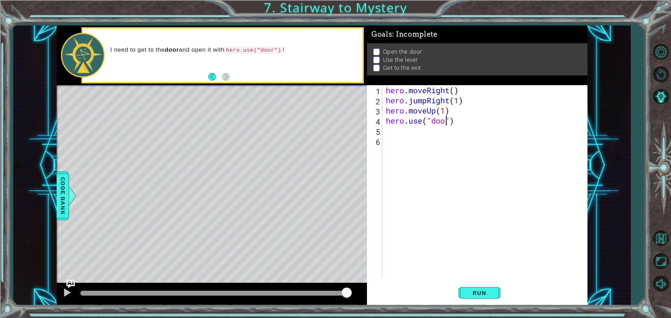
scroll to position [0, 3]
click at [474, 293] on span "Run" at bounding box center [479, 293] width 28 height 7
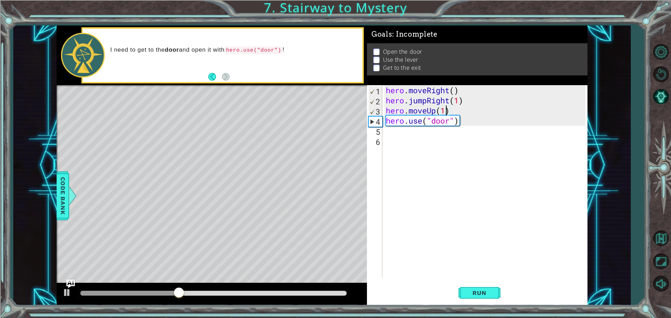
click at [444, 110] on div "hero . moveRight ( ) hero . jumpRight ( 1 ) hero . moveUp ( 1 ) hero . use ( "d…" at bounding box center [486, 191] width 204 height 213
click at [470, 294] on span "Run" at bounding box center [479, 293] width 28 height 7
click at [486, 288] on button "Run" at bounding box center [480, 293] width 42 height 22
click at [460, 100] on div "hero . moveRight ( ) hero . jumpRight ( 1 ) hero . moveUp ( 1 ) hero . use ( "d…" at bounding box center [486, 191] width 204 height 213
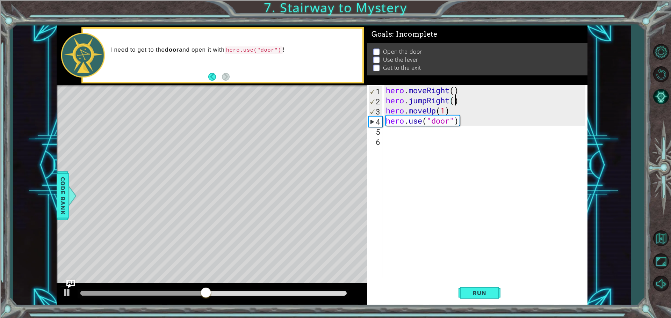
scroll to position [0, 3]
type textarea "hero.jumpRight(2)"
click at [470, 289] on button "Run" at bounding box center [480, 293] width 42 height 22
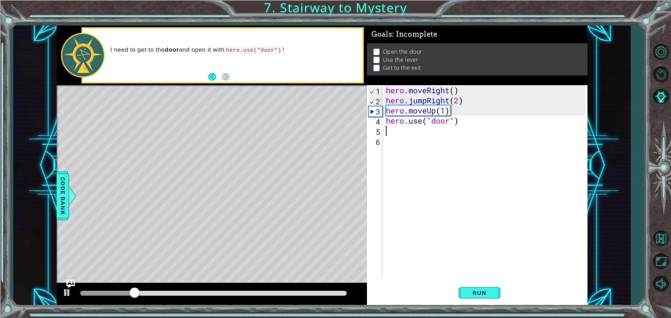
click at [416, 128] on div "hero . moveRight ( ) hero . jumpRight ( 2 ) hero . moveUp ( 1 ) hero . use ( "d…" at bounding box center [486, 191] width 204 height 213
type textarea "h"
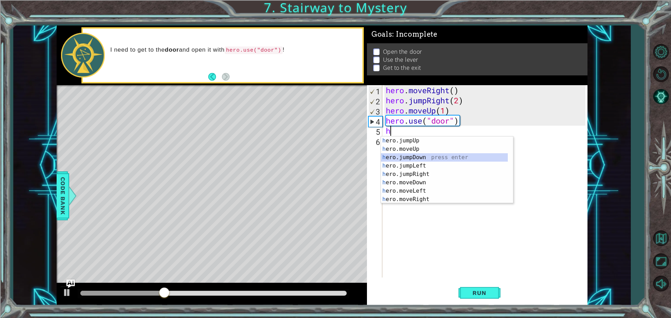
click at [432, 160] on div "h ero.jumpUp press enter h ero.moveUp press enter h ero.jumpDown press enter h …" at bounding box center [444, 179] width 127 height 84
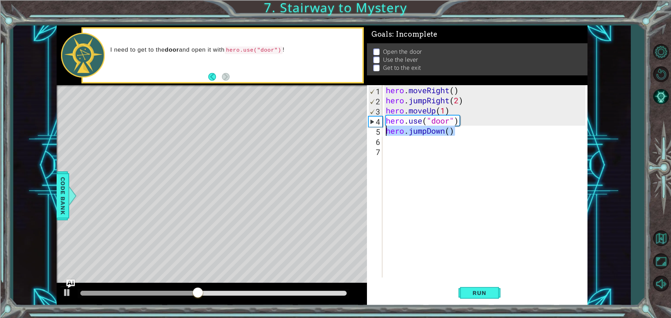
drag, startPoint x: 456, startPoint y: 131, endPoint x: 388, endPoint y: 132, distance: 68.1
click at [388, 132] on div "hero . moveRight ( ) hero . jumpRight ( 2 ) hero . moveUp ( 1 ) hero . use ( "d…" at bounding box center [486, 191] width 204 height 213
type textarea "hero.jumpDown()"
drag, startPoint x: 468, startPoint y: 120, endPoint x: 381, endPoint y: 124, distance: 87.1
click at [381, 124] on div "1 2 3 4 5 6 7 hero . moveRight ( ) hero . jumpRight ( 2 ) hero . moveUp ( 1 ) h…" at bounding box center [476, 181] width 218 height 193
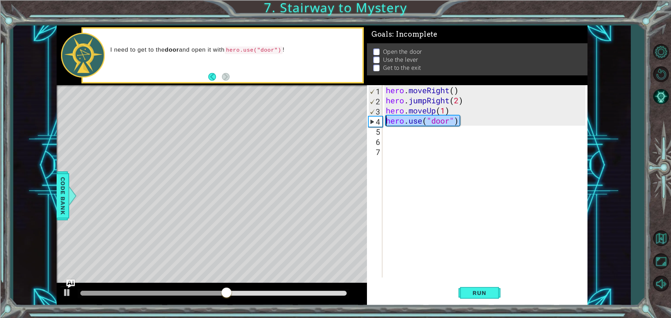
type textarea "hero.use("door")"
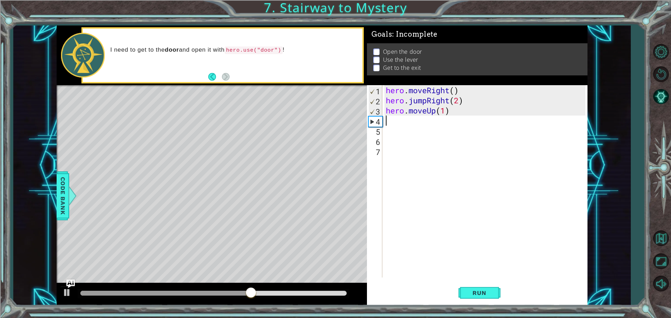
type textarea "h"
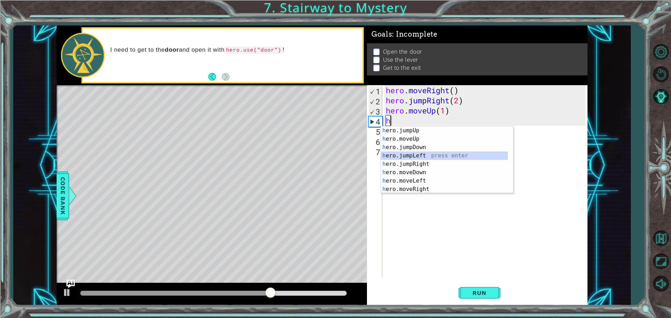
click at [420, 155] on div "h ero.jumpUp press enter h ero.moveUp press enter h ero.jumpDown press enter h …" at bounding box center [444, 169] width 127 height 84
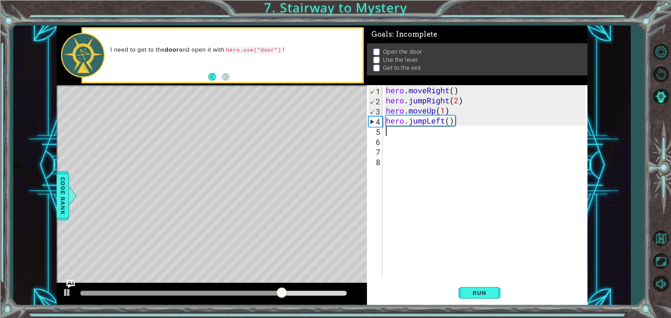
click at [450, 122] on div "hero . moveRight ( ) hero . jumpRight ( 2 ) hero . moveUp ( 1 ) hero . jumpLeft…" at bounding box center [486, 191] width 204 height 213
type textarea "hero.jumpLeft(1)"
click at [438, 138] on div "hero . moveRight ( ) hero . jumpRight ( 2 ) hero . moveUp ( 1 ) hero . jumpLeft…" at bounding box center [486, 191] width 204 height 213
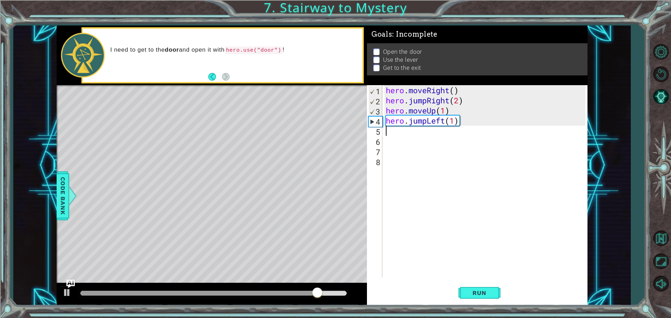
click at [436, 130] on div "hero . moveRight ( ) hero . jumpRight ( 2 ) hero . moveUp ( 1 ) hero . jumpLeft…" at bounding box center [486, 191] width 204 height 213
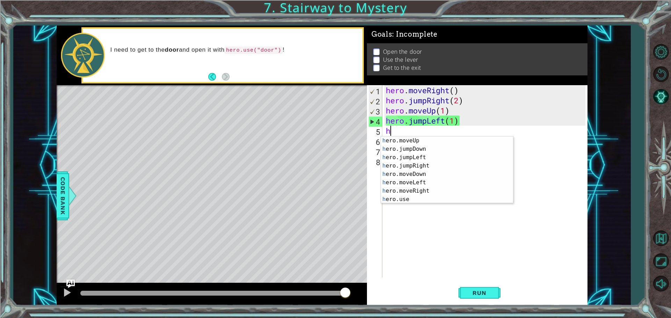
scroll to position [8, 0]
click at [432, 199] on div "h ero.moveUp press enter h ero.jumpDown press enter h ero.jumpLeft press enter …" at bounding box center [444, 179] width 127 height 84
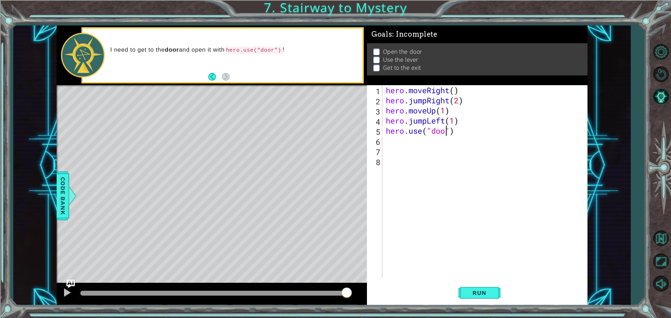
scroll to position [0, 3]
type textarea "hero.use("door")"
click at [475, 295] on span "Run" at bounding box center [479, 293] width 28 height 7
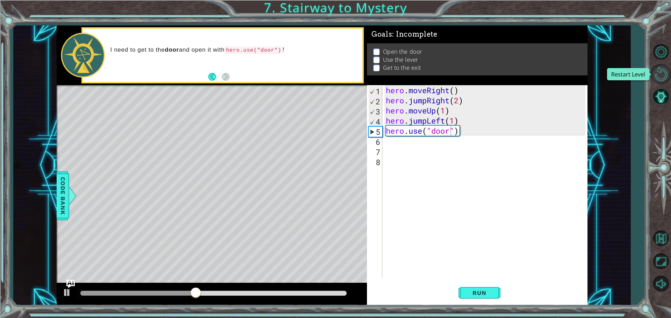
click at [659, 75] on button "Restart Level" at bounding box center [661, 74] width 20 height 20
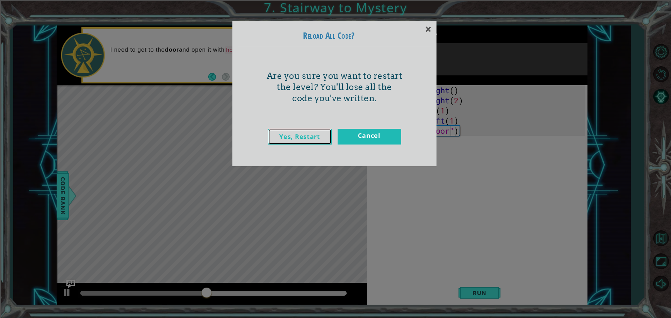
click at [292, 132] on link "Yes, Restart" at bounding box center [300, 137] width 64 height 16
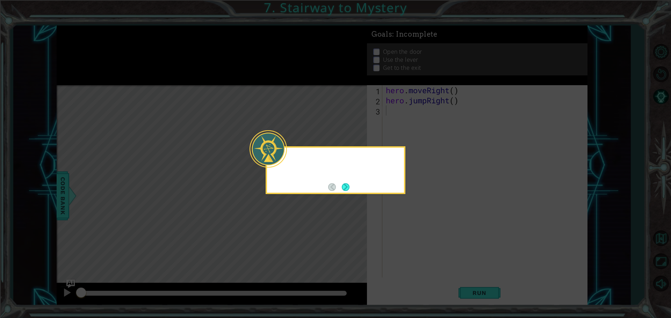
scroll to position [0, 0]
click at [350, 183] on button "Next" at bounding box center [345, 187] width 9 height 9
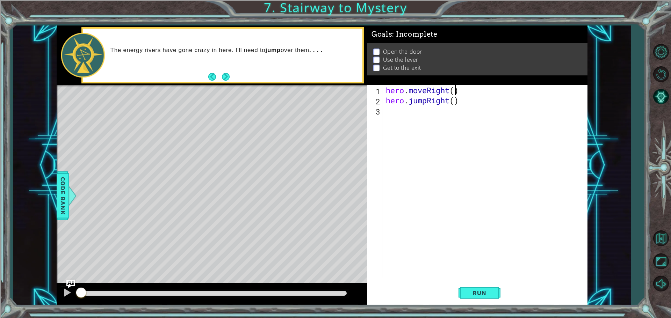
click at [455, 90] on div "hero . moveRight ( ) hero . jumpRight ( )" at bounding box center [486, 191] width 204 height 213
click at [496, 287] on button "Run" at bounding box center [480, 293] width 42 height 22
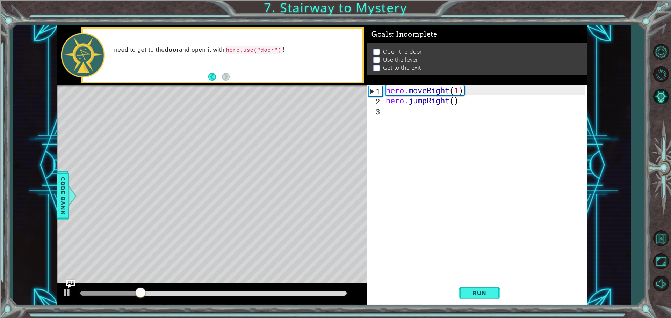
click at [453, 104] on div "hero . moveRight ( 1 ) hero . jumpRight ( )" at bounding box center [486, 191] width 204 height 213
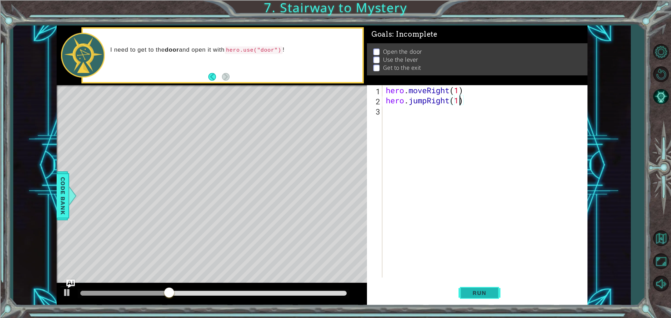
click at [480, 289] on button "Run" at bounding box center [480, 293] width 42 height 22
type textarea "hero.jumpRight(2)"
click at [489, 296] on span "Run" at bounding box center [479, 293] width 28 height 7
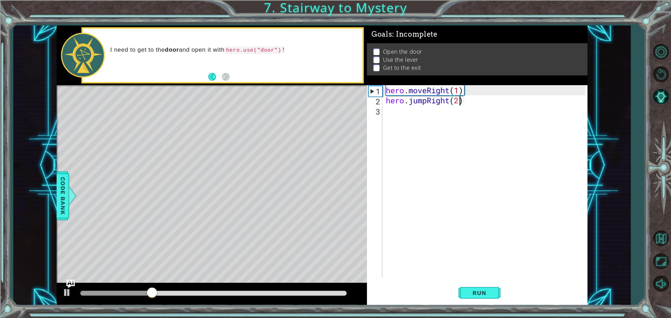
click at [396, 113] on div "hero . moveRight ( 1 ) hero . jumpRight ( 2 )" at bounding box center [486, 191] width 204 height 213
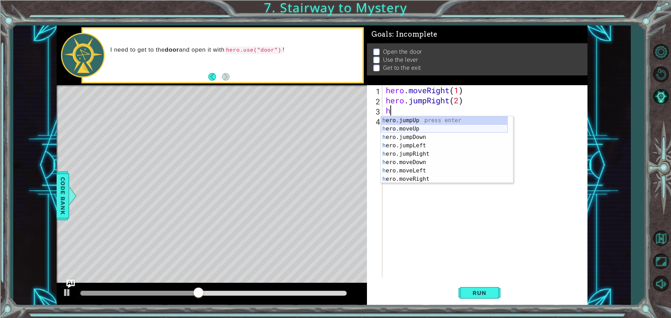
click at [416, 125] on div "h ero.jumpUp press enter h ero.moveUp press enter h ero.jumpDown press enter h …" at bounding box center [444, 158] width 127 height 84
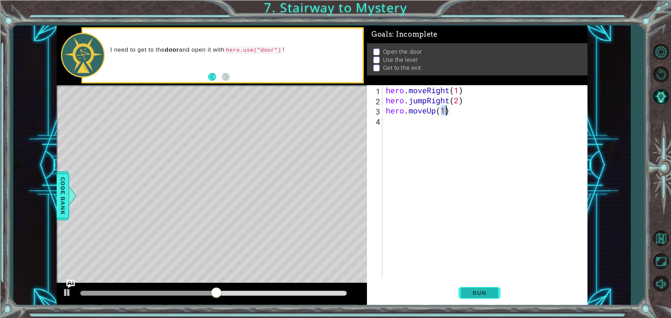
type textarea "hero.moveUp(1)"
click at [469, 291] on span "Run" at bounding box center [479, 293] width 28 height 7
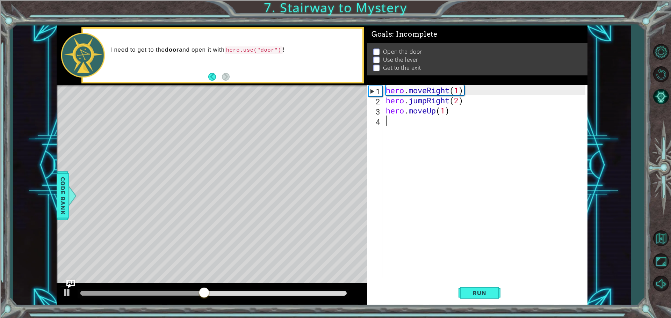
click at [418, 129] on div "hero . moveRight ( 1 ) hero . jumpRight ( 2 ) hero . moveUp ( 1 )" at bounding box center [486, 191] width 204 height 213
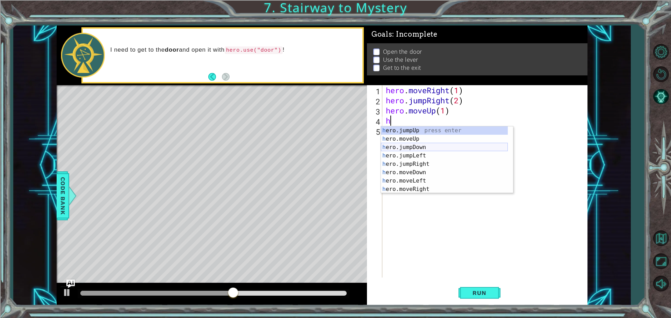
scroll to position [8, 0]
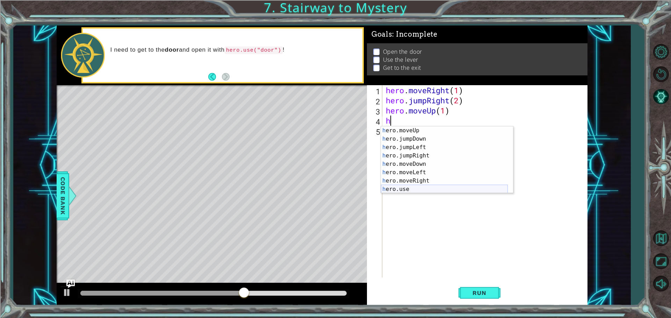
click at [410, 188] on div "h ero.moveUp press enter h ero.jumpDown press enter h ero.jumpLeft press enter …" at bounding box center [444, 169] width 127 height 84
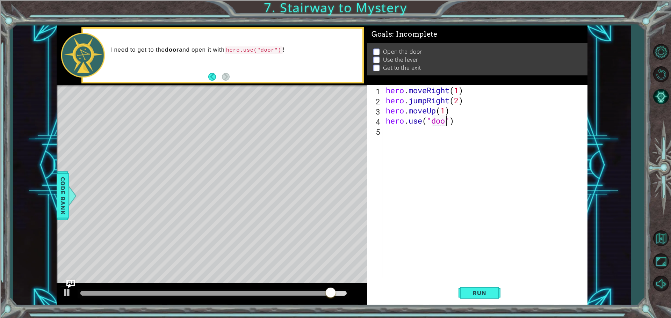
scroll to position [0, 3]
click at [478, 300] on button "Run" at bounding box center [480, 293] width 42 height 22
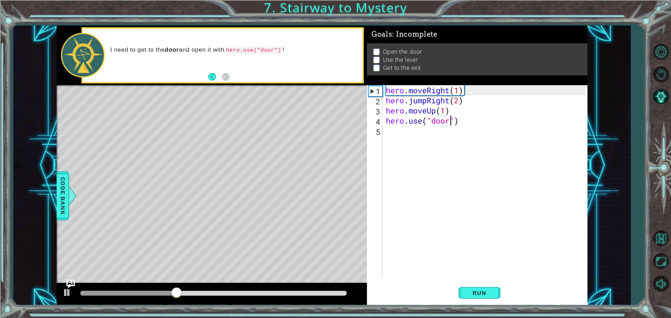
click at [445, 112] on div "hero . moveRight ( 1 ) hero . jumpRight ( 2 ) hero . moveUp ( 1 ) hero . use ( …" at bounding box center [486, 191] width 204 height 213
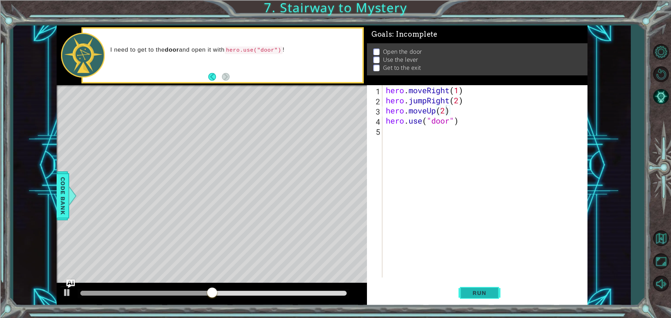
click at [499, 301] on button "Run" at bounding box center [480, 293] width 42 height 22
click at [460, 99] on div "hero . moveRight ( 1 ) hero . jumpRight ( 2 ) hero . moveUp ( 1 ) hero . use ( …" at bounding box center [486, 191] width 204 height 213
click at [462, 288] on button "Run" at bounding box center [480, 293] width 42 height 22
type textarea "hero.jumpRight(1)"
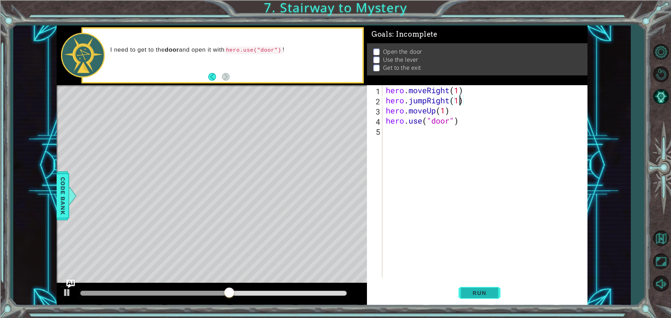
click at [484, 297] on button "Run" at bounding box center [480, 293] width 42 height 22
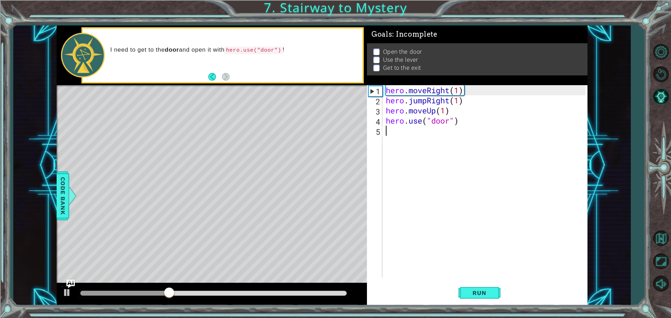
click at [483, 132] on div "hero . moveRight ( 1 ) hero . jumpRight ( 1 ) hero . moveUp ( 1 ) hero . use ( …" at bounding box center [486, 191] width 204 height 213
drag, startPoint x: 464, startPoint y: 123, endPoint x: 386, endPoint y: 122, distance: 77.6
click at [386, 122] on div "hero . moveRight ( 1 ) hero . jumpRight ( 1 ) hero . moveUp ( 1 ) hero . use ( …" at bounding box center [486, 191] width 204 height 213
type textarea "hero.use("door")"
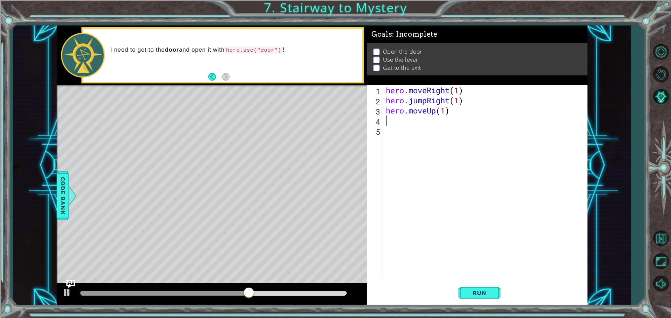
type textarea "h"
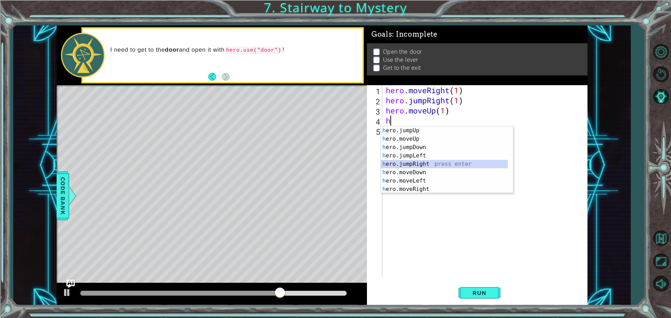
click at [402, 168] on div "h ero.jumpUp press enter h ero.moveUp press enter h ero.jumpDown press enter h …" at bounding box center [444, 169] width 127 height 84
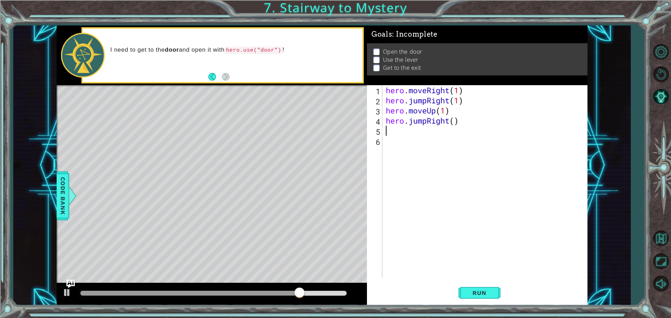
click at [455, 125] on div "hero . moveRight ( 1 ) hero . jumpRight ( 1 ) hero . moveUp ( 1 ) hero . jumpRi…" at bounding box center [486, 191] width 204 height 213
type textarea "hero.jumpRight(1)"
click at [384, 129] on div "hero . moveRight ( 1 ) hero . jumpRight ( 1 ) hero . moveUp ( 1 ) hero . jumpRi…" at bounding box center [486, 191] width 204 height 213
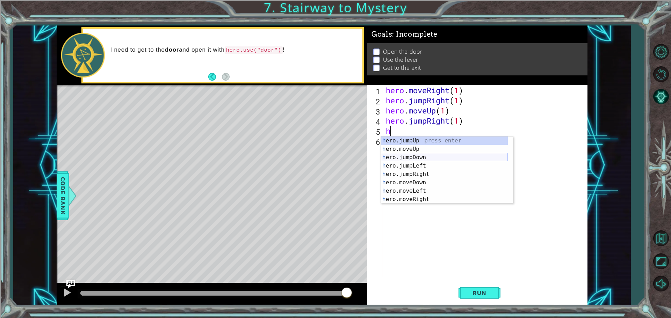
scroll to position [8, 0]
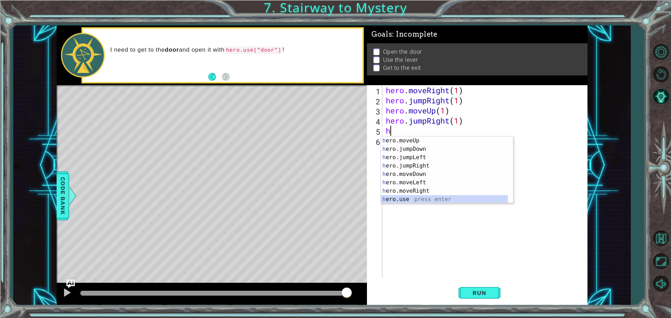
click at [404, 198] on div "h ero.moveUp press enter h ero.jumpDown press enter h ero.jumpLeft press enter …" at bounding box center [444, 179] width 127 height 84
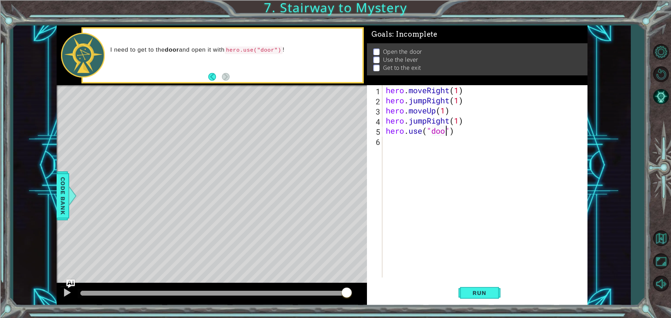
scroll to position [0, 3]
click at [485, 286] on button "Run" at bounding box center [480, 293] width 42 height 22
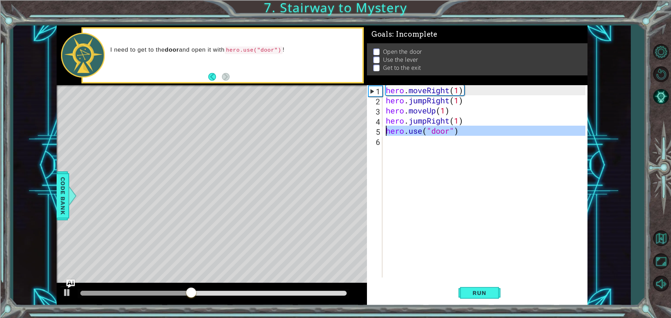
drag, startPoint x: 466, startPoint y: 136, endPoint x: 379, endPoint y: 136, distance: 87.4
click at [379, 136] on div "hero.use("door") 1 2 3 4 5 6 hero . moveRight ( 1 ) hero . jumpRight ( 1 ) hero…" at bounding box center [476, 181] width 218 height 193
type textarea "hero.use("door")"
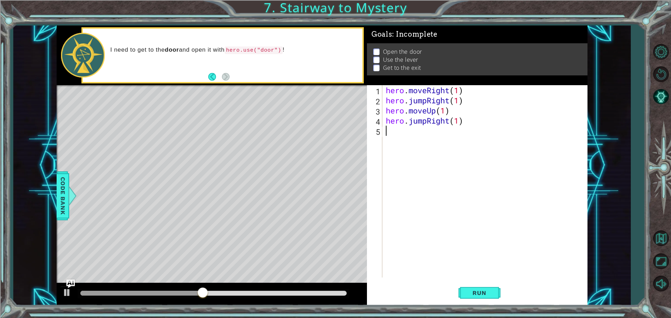
scroll to position [0, 0]
click at [474, 303] on button "Run" at bounding box center [480, 293] width 42 height 22
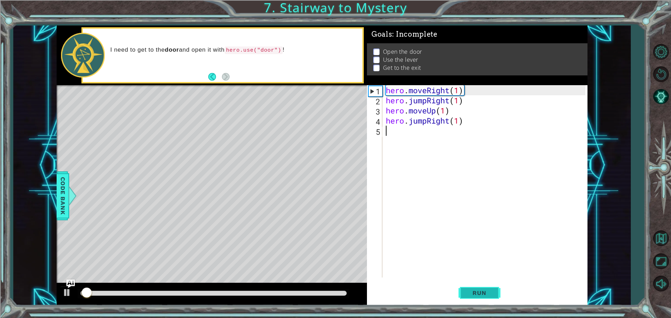
click at [475, 289] on button "Run" at bounding box center [480, 293] width 42 height 22
click at [477, 290] on button "Run" at bounding box center [480, 293] width 42 height 22
click at [479, 291] on span "Run" at bounding box center [479, 293] width 28 height 7
click at [480, 291] on span "Run" at bounding box center [479, 293] width 28 height 7
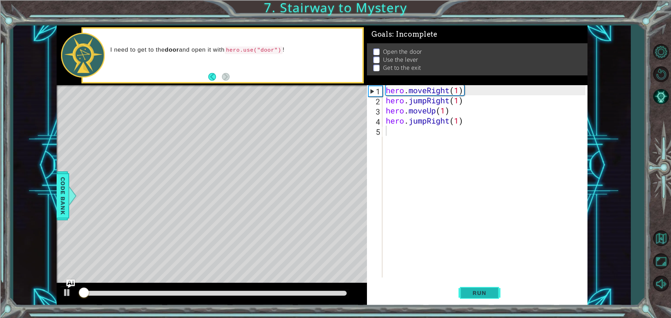
click at [481, 292] on span "Run" at bounding box center [479, 293] width 28 height 7
type textarea "h"
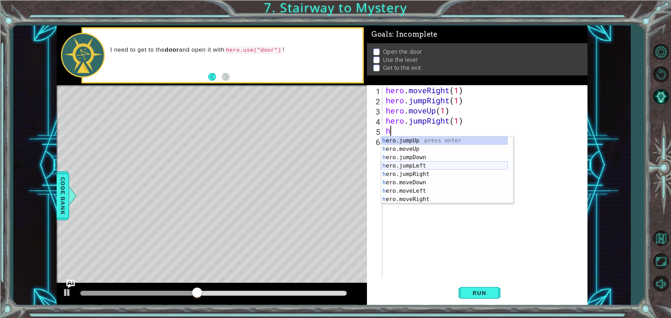
click at [403, 165] on div "h ero.jumpUp press enter h ero.moveUp press enter h ero.jumpDown press enter h …" at bounding box center [444, 179] width 127 height 84
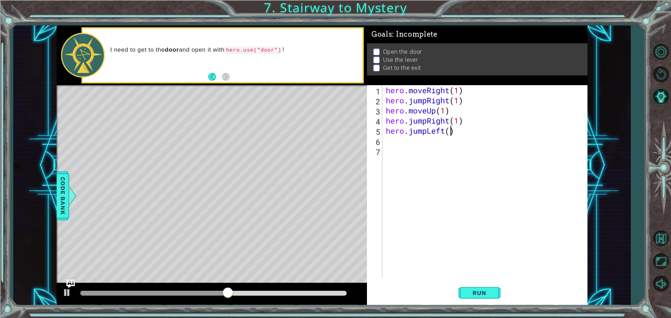
click at [450, 131] on div "hero . moveRight ( 1 ) hero . jumpRight ( 1 ) hero . moveUp ( 1 ) hero . jumpRi…" at bounding box center [486, 191] width 204 height 213
click at [488, 287] on button "Run" at bounding box center [480, 293] width 42 height 22
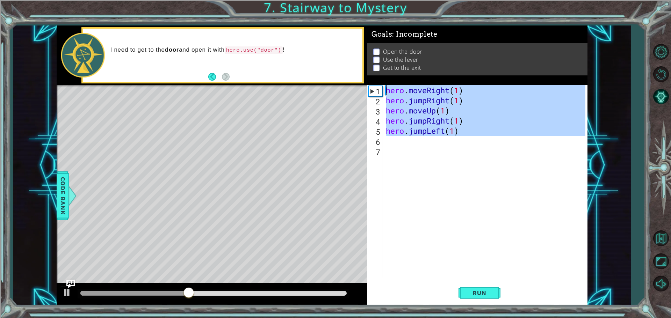
drag, startPoint x: 468, startPoint y: 136, endPoint x: 416, endPoint y: 77, distance: 79.0
click at [416, 77] on div "Goals : Incomplete Open the door Use the lever Get to the exit hero.jumpLeft(1)…" at bounding box center [477, 166] width 221 height 280
type textarea "hero.moveRight(1) hero.jumpRight(1)"
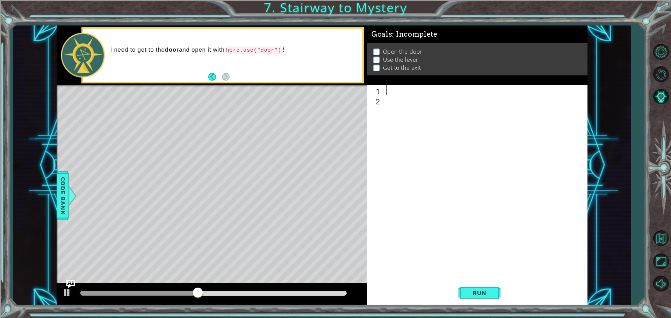
scroll to position [0, 0]
click at [471, 296] on span "Run" at bounding box center [479, 293] width 28 height 7
type textarea "h"
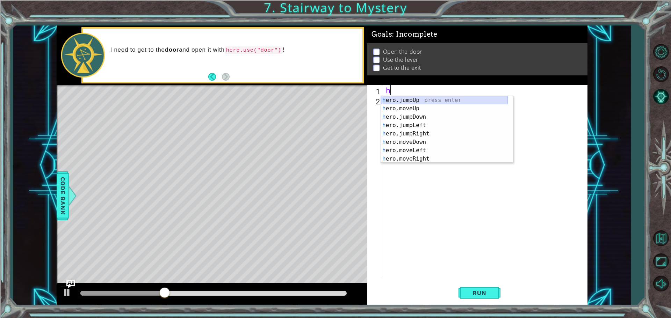
click at [428, 97] on div "h ero.jumpUp press enter h ero.moveUp press enter h ero.jumpDown press enter h …" at bounding box center [444, 138] width 127 height 84
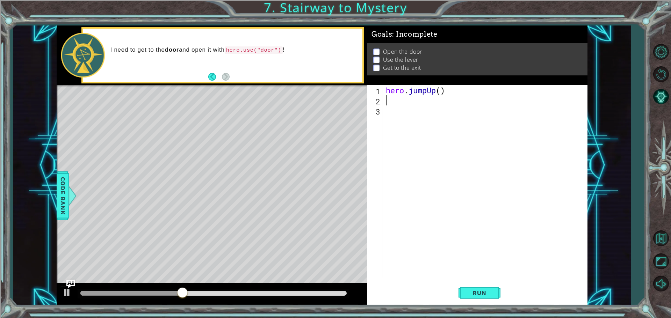
click at [440, 91] on div "hero . jumpUp ( )" at bounding box center [486, 191] width 204 height 213
click at [487, 294] on span "Run" at bounding box center [479, 293] width 28 height 7
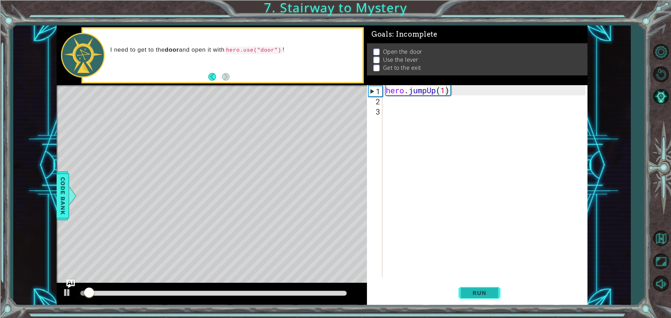
click at [485, 294] on span "Run" at bounding box center [479, 293] width 28 height 7
type textarea "hero.jumpUp()"
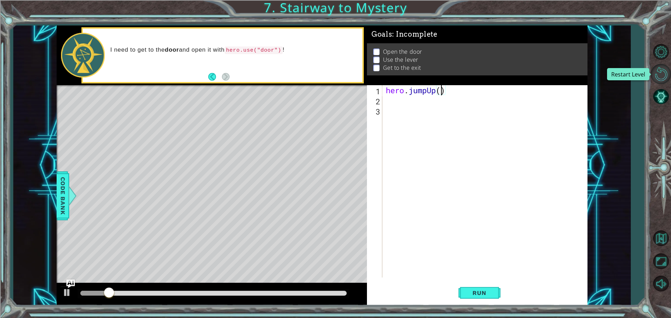
click at [661, 79] on button "Restart Level" at bounding box center [661, 74] width 20 height 20
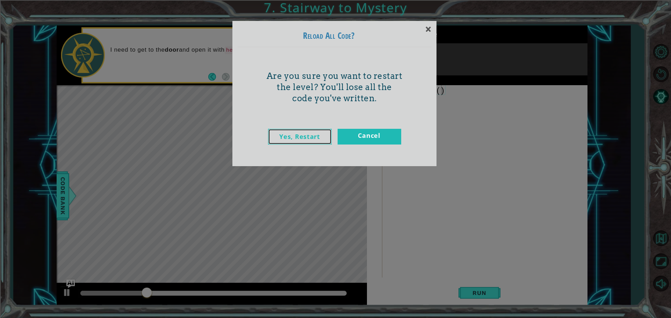
click at [328, 130] on link "Yes, Restart" at bounding box center [300, 137] width 64 height 16
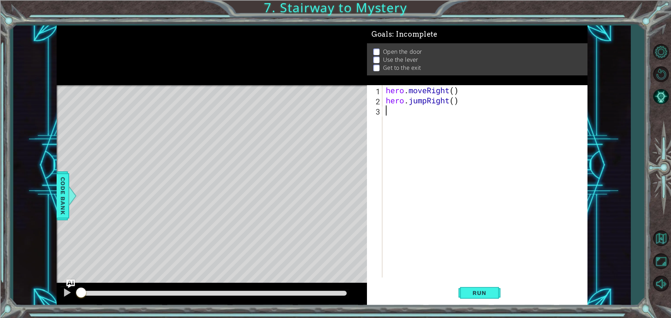
scroll to position [0, 0]
click at [454, 93] on div "hero . moveRight ( ) hero . jumpRight ( )" at bounding box center [486, 191] width 204 height 213
click at [497, 284] on button "Run" at bounding box center [480, 293] width 42 height 22
click at [479, 289] on button "Run" at bounding box center [480, 293] width 42 height 22
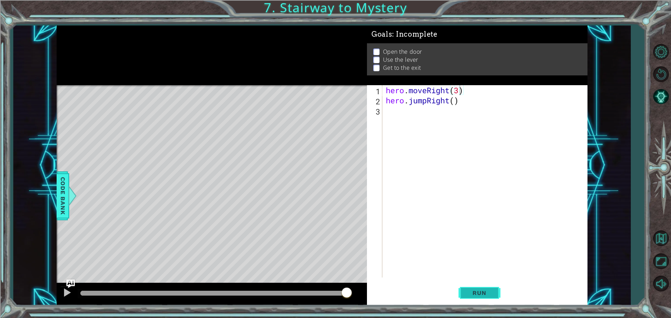
click at [475, 301] on button "Run" at bounding box center [480, 293] width 42 height 22
click at [455, 104] on div "hero . moveRight ( 1 ) hero . jumpRight ( )" at bounding box center [486, 191] width 204 height 213
click at [486, 296] on span "Run" at bounding box center [479, 293] width 28 height 7
type textarea "hero.jumpRight(2)"
click at [485, 287] on button "Run" at bounding box center [480, 293] width 42 height 22
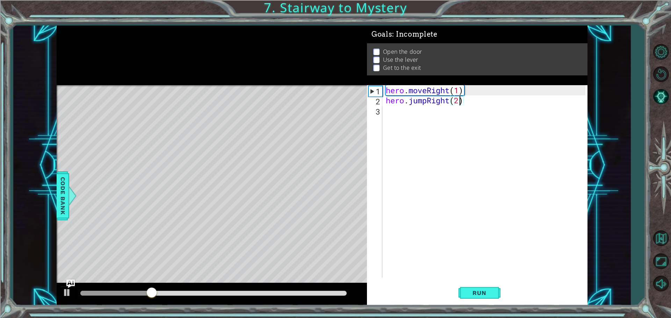
click at [388, 110] on div "hero . moveRight ( 1 ) hero . jumpRight ( 2 )" at bounding box center [486, 191] width 204 height 213
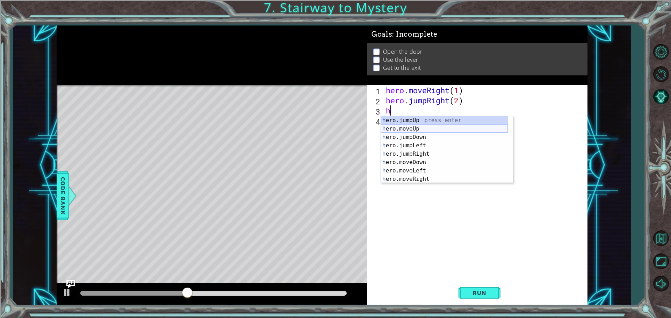
click at [428, 127] on div "h ero.jumpUp press enter h ero.moveUp press enter h ero.jumpDown press enter h …" at bounding box center [444, 158] width 127 height 84
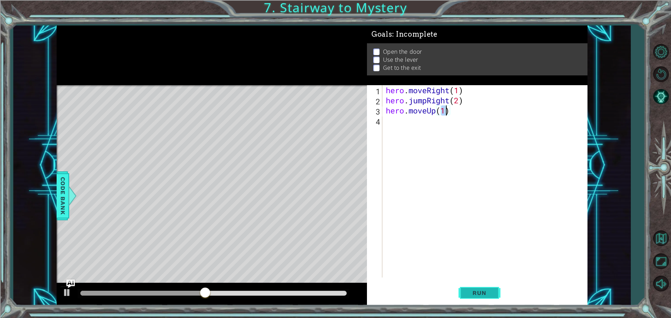
type textarea "hero.moveUp(1)"
click at [483, 290] on span "Run" at bounding box center [479, 293] width 28 height 7
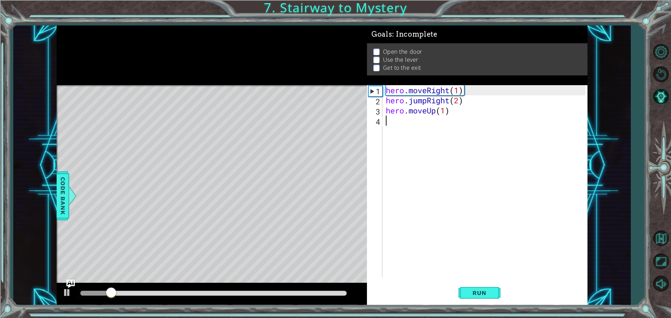
click at [409, 122] on div "hero . moveRight ( 1 ) hero . jumpRight ( 2 ) hero . moveUp ( 1 )" at bounding box center [486, 191] width 204 height 213
type textarea "h"
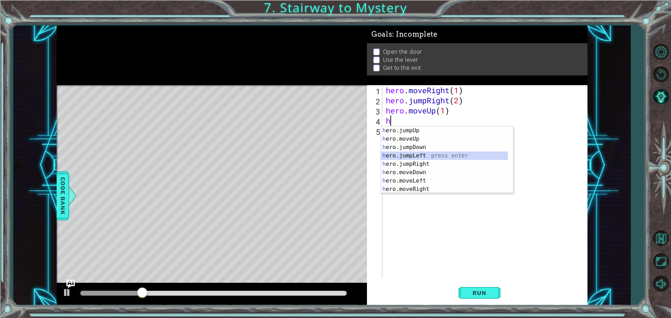
click at [421, 153] on div "h ero.jumpUp press enter h ero.moveUp press enter h ero.jumpDown press enter h …" at bounding box center [444, 169] width 127 height 84
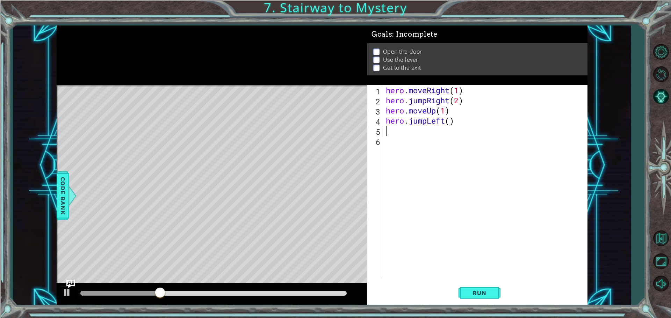
click at [448, 122] on div "hero . moveRight ( 1 ) hero . jumpRight ( 2 ) hero . moveUp ( 1 ) hero . jumpLe…" at bounding box center [486, 191] width 204 height 213
click at [475, 291] on span "Run" at bounding box center [479, 293] width 28 height 7
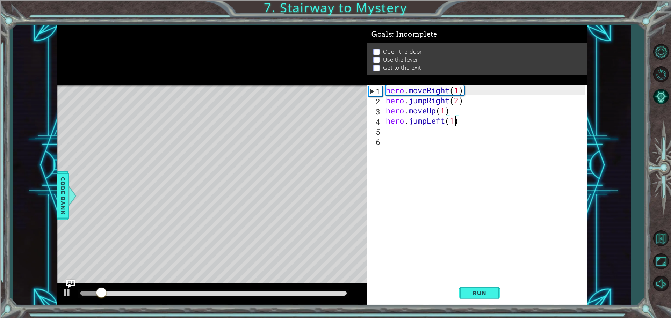
type textarea "hero.jumpLeft()"
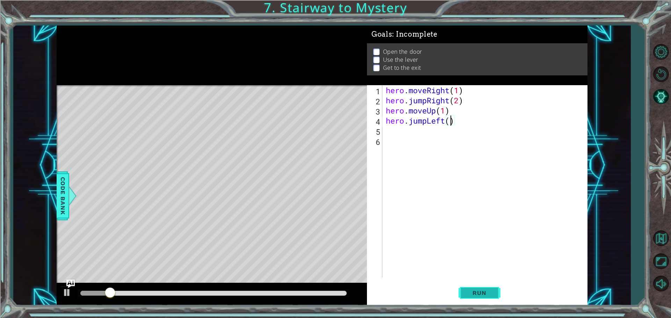
click at [464, 294] on button "Run" at bounding box center [480, 293] width 42 height 22
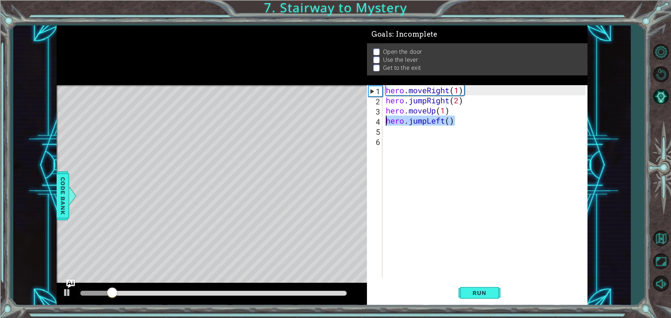
drag, startPoint x: 454, startPoint y: 124, endPoint x: 385, endPoint y: 120, distance: 69.3
click at [385, 120] on div "hero . moveRight ( 1 ) hero . jumpRight ( 2 ) hero . moveUp ( 1 ) hero . jumpLe…" at bounding box center [486, 191] width 204 height 213
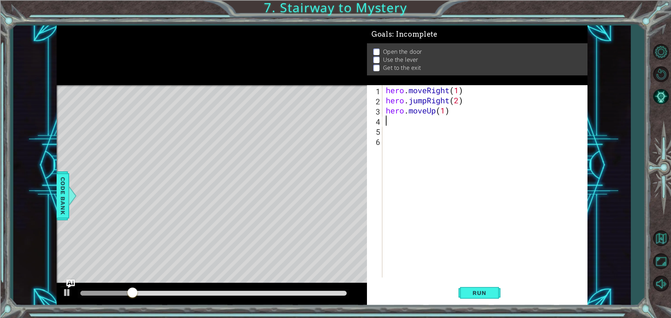
type textarea "h"
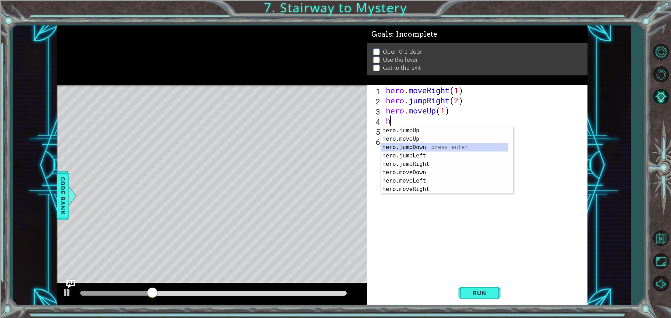
click at [408, 144] on div "h ero.jumpUp press enter h ero.moveUp press enter h ero.jumpDown press enter h …" at bounding box center [444, 169] width 127 height 84
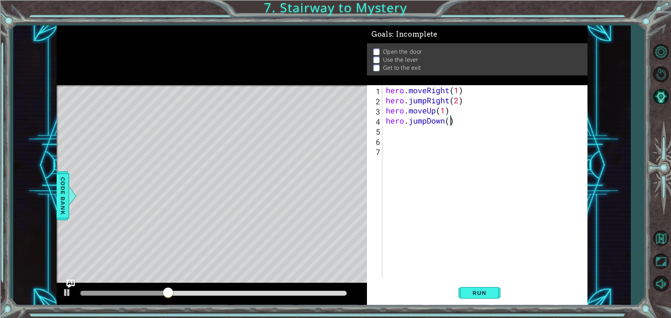
click at [450, 121] on div "hero . moveRight ( 1 ) hero . jumpRight ( 2 ) hero . moveUp ( 1 ) hero . jumpDo…" at bounding box center [486, 191] width 204 height 213
click at [468, 291] on span "Run" at bounding box center [479, 293] width 28 height 7
type textarea "hero.jumpDown(2)"
drag, startPoint x: 475, startPoint y: 288, endPoint x: 478, endPoint y: 287, distance: 3.8
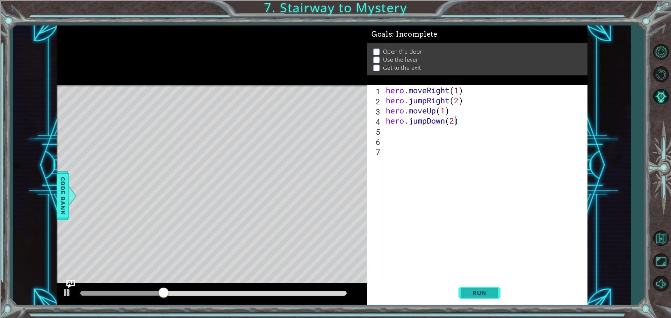
click at [475, 288] on button "Run" at bounding box center [480, 293] width 42 height 22
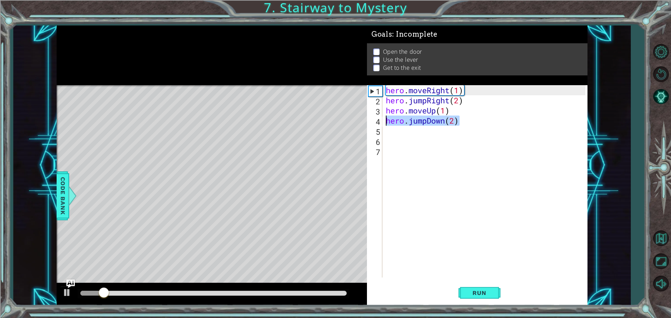
drag, startPoint x: 466, startPoint y: 121, endPoint x: 377, endPoint y: 125, distance: 89.5
click at [377, 125] on div "hero.jumpDown(2) 1 2 3 4 5 6 7 hero . moveRight ( 1 ) hero . jumpRight ( 2 ) he…" at bounding box center [476, 181] width 218 height 193
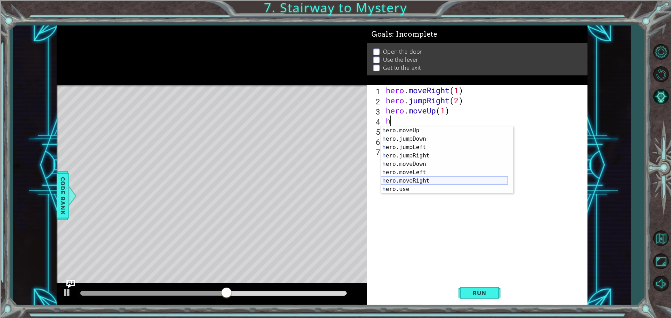
scroll to position [8, 0]
click at [392, 190] on div "h ero.moveUp press enter h ero.jumpDown press enter h ero.jumpLeft press enter …" at bounding box center [444, 169] width 127 height 84
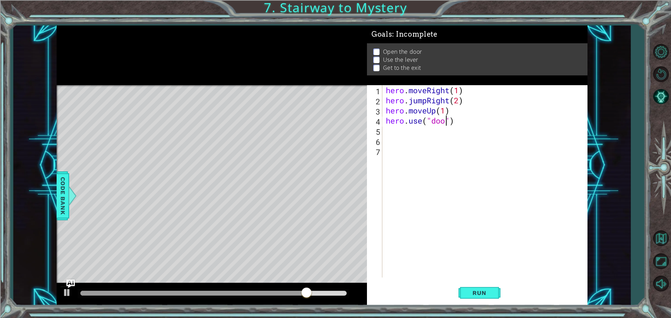
scroll to position [0, 3]
click at [483, 296] on span "Run" at bounding box center [479, 293] width 28 height 7
type textarea "hero.use("door")"
click at [491, 291] on span "Run" at bounding box center [479, 293] width 28 height 7
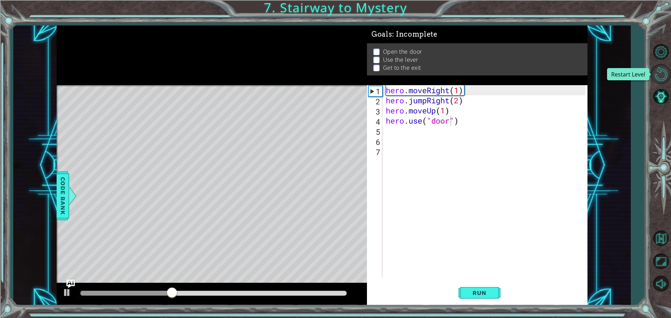
click at [665, 67] on button "Restart Level" at bounding box center [661, 74] width 20 height 20
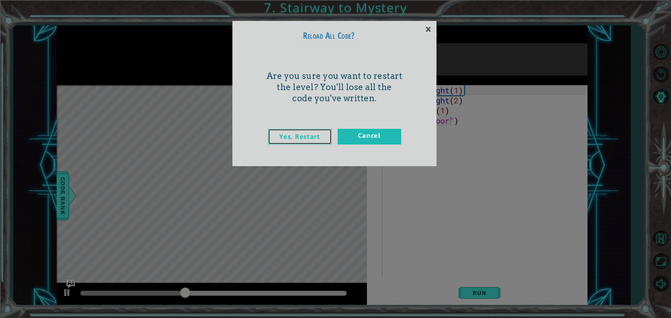
click at [323, 136] on link "Yes, Restart" at bounding box center [300, 137] width 64 height 16
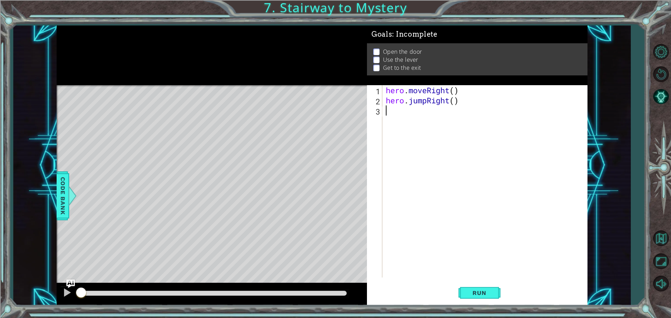
scroll to position [0, 0]
click at [455, 90] on div "hero . moveRight ( ) hero . jumpRight ( )" at bounding box center [486, 191] width 204 height 213
click at [474, 293] on span "Run" at bounding box center [479, 293] width 28 height 7
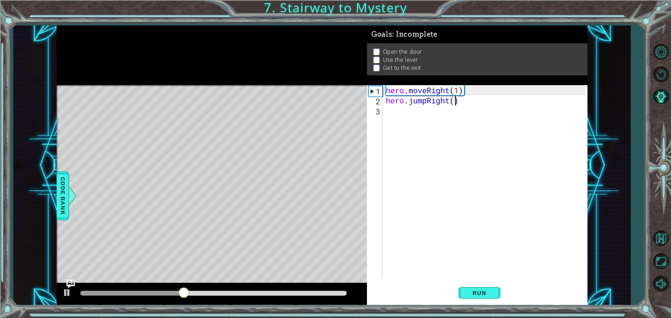
click at [450, 102] on div "hero . moveRight ( 1 ) hero . jumpRight ( )" at bounding box center [486, 191] width 204 height 213
type textarea "hero.jumpRight()"
click at [479, 101] on div "hero . moveRight ( 1 ) hero . jumpRight ( )" at bounding box center [486, 191] width 204 height 213
drag, startPoint x: 479, startPoint y: 101, endPoint x: 380, endPoint y: 101, distance: 99.6
click at [380, 101] on div "hero.jumpRight() 1 2 3 hero . moveRight ( 1 ) hero . jumpRight ( ) הההההההההההה…" at bounding box center [476, 181] width 218 height 193
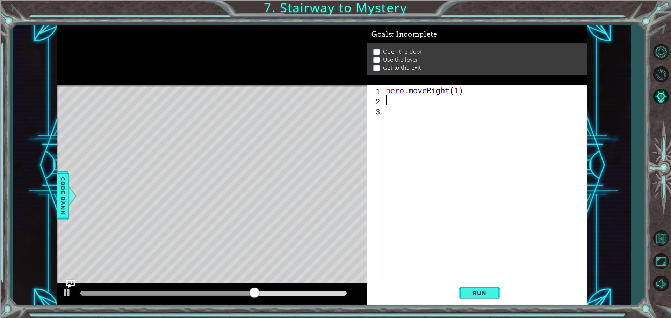
scroll to position [0, 0]
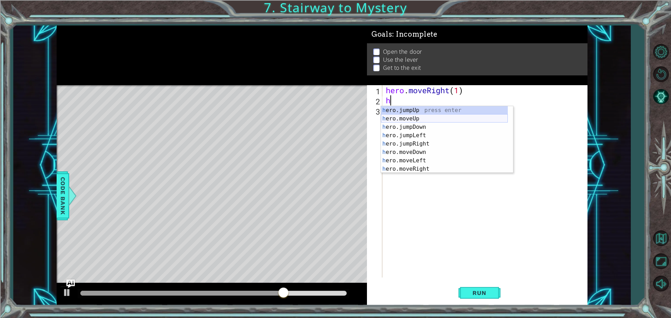
click at [447, 115] on div "h ero.jumpUp press enter h ero.moveUp press enter h ero.jumpDown press enter h …" at bounding box center [444, 148] width 127 height 84
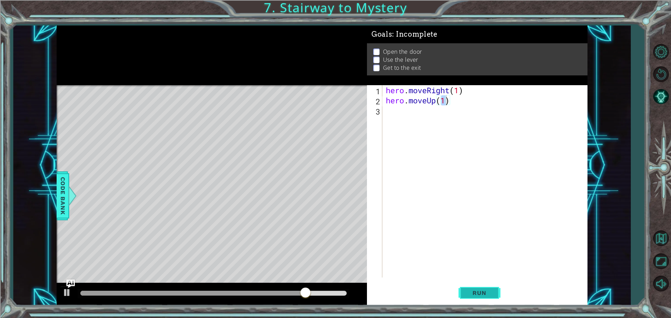
click at [479, 294] on span "Run" at bounding box center [479, 293] width 28 height 7
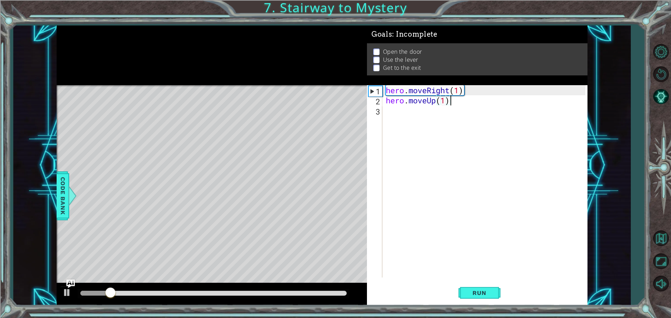
click at [453, 101] on div "hero . moveRight ( 1 ) hero . moveUp ( 1 )" at bounding box center [486, 191] width 204 height 213
click at [381, 101] on div "2" at bounding box center [375, 101] width 14 height 10
type textarea "hero.moveUp(1)"
click at [459, 105] on div "hero . moveRight ( 1 ) hero . moveUp ( 1 )" at bounding box center [486, 191] width 204 height 213
drag, startPoint x: 459, startPoint y: 105, endPoint x: 378, endPoint y: 104, distance: 80.7
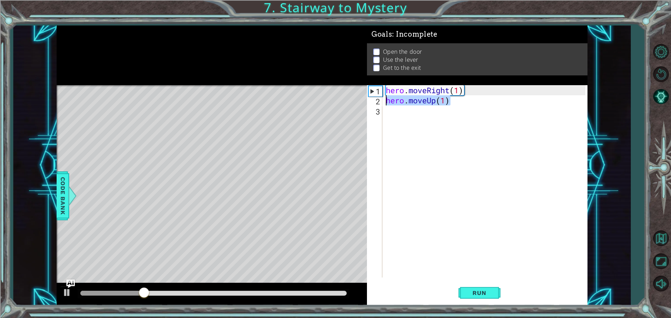
click at [378, 104] on div "hero.moveUp(1) 1 2 3 hero . moveRight ( 1 ) hero . moveUp ( 1 ) ההההההההההההההה…" at bounding box center [476, 181] width 218 height 193
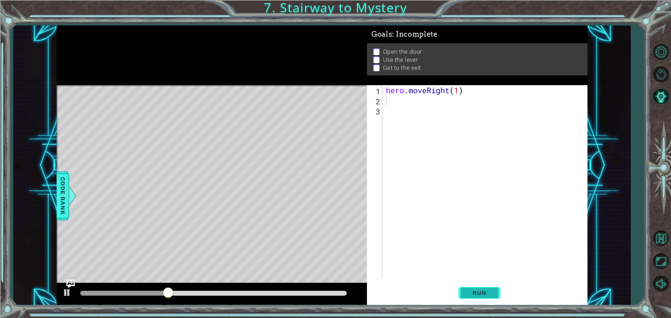
drag, startPoint x: 497, startPoint y: 290, endPoint x: 491, endPoint y: 291, distance: 6.0
click at [497, 290] on button "Run" at bounding box center [480, 293] width 42 height 22
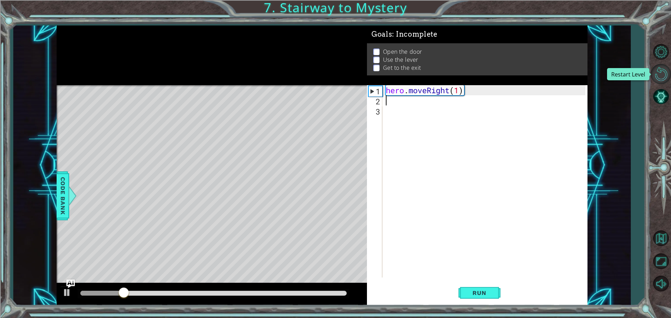
click at [652, 68] on button "Restart Level" at bounding box center [661, 74] width 20 height 20
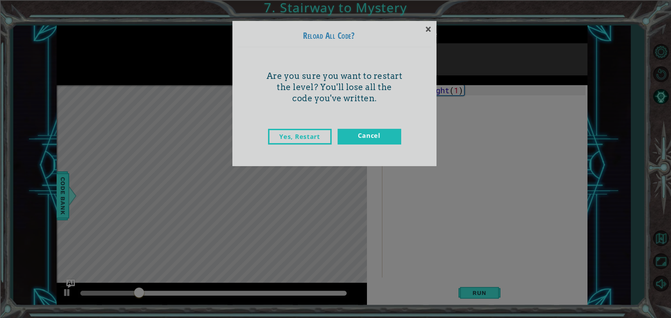
click at [306, 127] on div "Yes, Restart Cancel" at bounding box center [335, 144] width 194 height 44
drag, startPoint x: 306, startPoint y: 137, endPoint x: 302, endPoint y: 136, distance: 4.3
click at [306, 137] on link "Yes, Restart" at bounding box center [300, 137] width 64 height 16
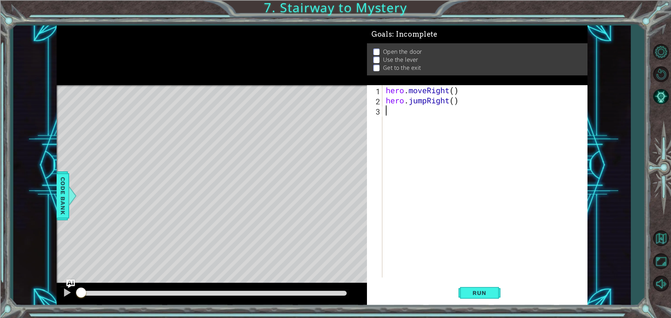
click at [456, 88] on div "hero . moveRight ( ) hero . jumpRight ( )" at bounding box center [486, 191] width 204 height 213
type textarea "hero.moveRight(1)"
click at [485, 291] on span "Run" at bounding box center [479, 293] width 28 height 7
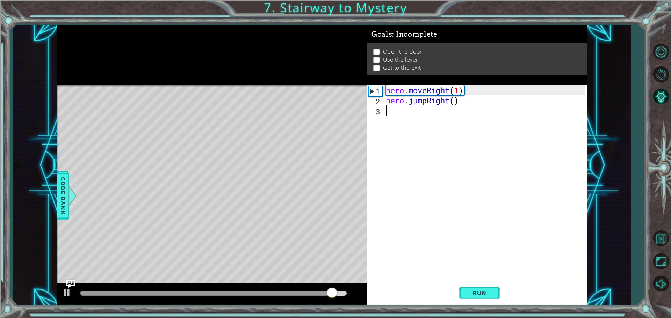
click at [411, 114] on div "hero . moveRight ( 1 ) hero . jumpRight ( )" at bounding box center [486, 191] width 204 height 213
click at [456, 103] on div "hero . moveRight ( 1 ) hero . jumpRight ( )" at bounding box center [486, 191] width 204 height 213
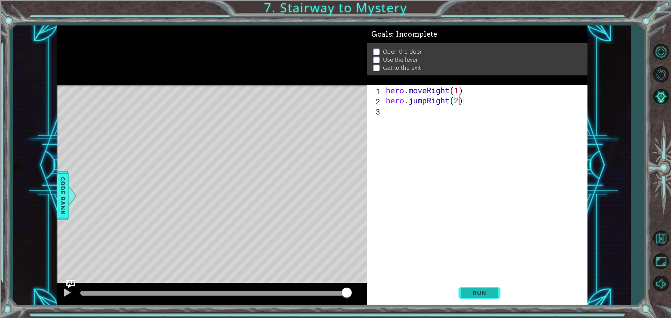
click at [487, 289] on button "Run" at bounding box center [480, 293] width 42 height 22
type textarea "hero.jumpRight(1)"
click at [490, 290] on span "Run" at bounding box center [479, 293] width 28 height 7
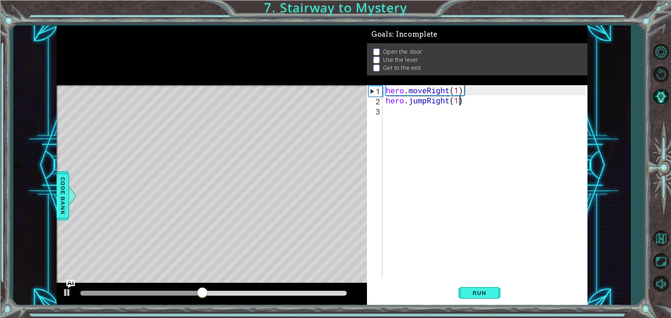
click at [411, 113] on div "hero . moveRight ( 1 ) hero . jumpRight ( 1 )" at bounding box center [486, 191] width 204 height 213
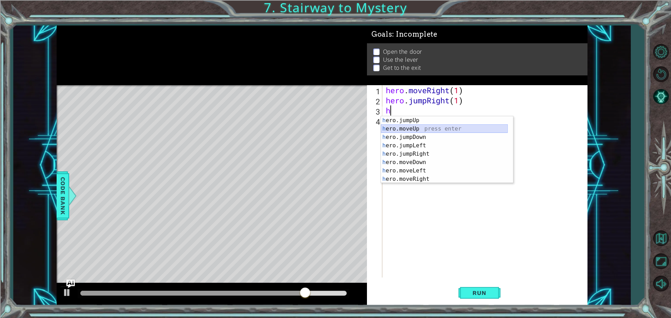
click at [464, 128] on div "h ero.jumpUp press enter h ero.moveUp press enter h ero.jumpDown press enter h …" at bounding box center [444, 158] width 127 height 84
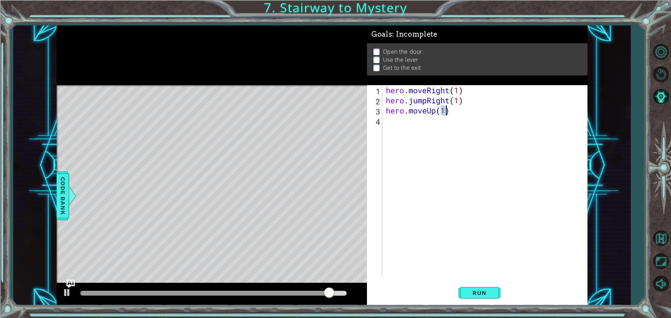
type textarea "hero.moveUp(1)"
drag, startPoint x: 503, startPoint y: 299, endPoint x: 499, endPoint y: 299, distance: 3.8
click at [502, 299] on div "Run" at bounding box center [479, 293] width 221 height 22
click at [499, 281] on div "hero.moveUp(1) 1 2 3 4 hero . moveRight ( 1 ) hero . jumpRight ( 1 ) hero . mov…" at bounding box center [477, 195] width 221 height 221
click at [492, 295] on span "Run" at bounding box center [479, 293] width 28 height 7
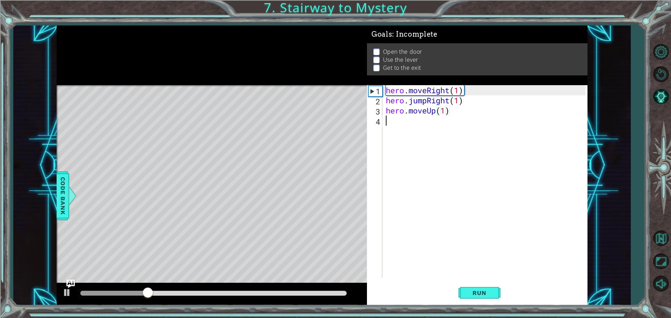
click at [389, 119] on div "hero . moveRight ( 1 ) hero . jumpRight ( 1 ) hero . moveUp ( 1 )" at bounding box center [486, 191] width 204 height 213
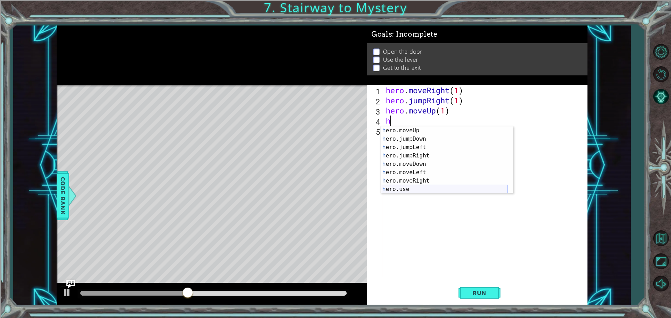
scroll to position [8, 0]
click at [398, 186] on div "h ero.moveUp press enter h ero.jumpDown press enter h ero.jumpLeft press enter …" at bounding box center [444, 169] width 127 height 84
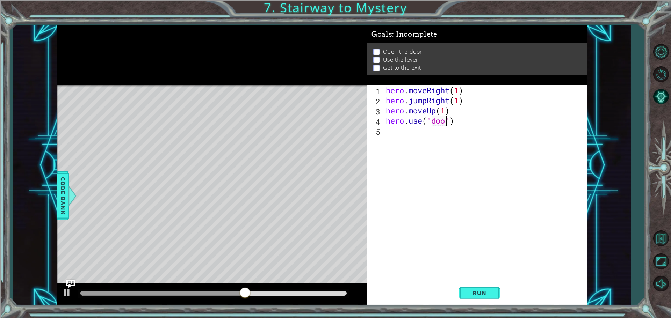
scroll to position [0, 3]
type textarea "hero.use("door")"
click at [472, 295] on span "Run" at bounding box center [479, 293] width 28 height 7
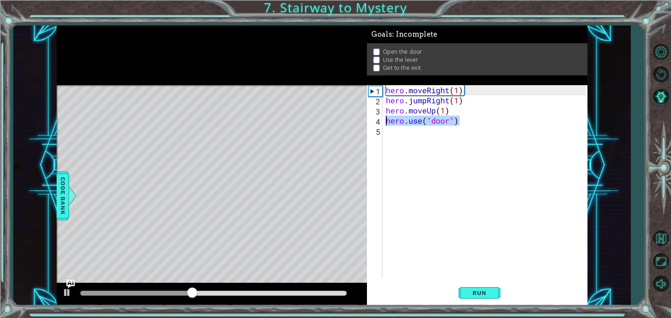
drag, startPoint x: 481, startPoint y: 119, endPoint x: 376, endPoint y: 124, distance: 105.6
click at [376, 124] on div "hero.use("door") 1 2 3 4 5 hero . moveRight ( 1 ) hero . jumpRight ( 1 ) hero .…" at bounding box center [476, 181] width 218 height 193
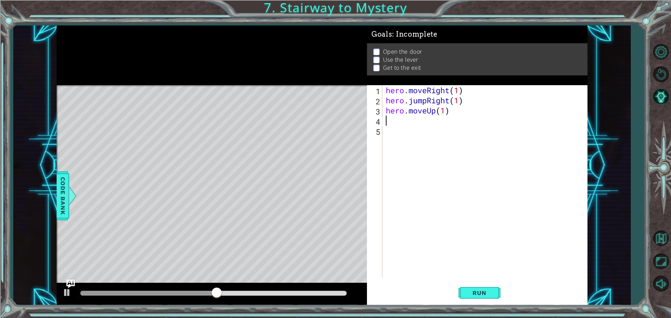
scroll to position [0, 0]
type textarea "h"
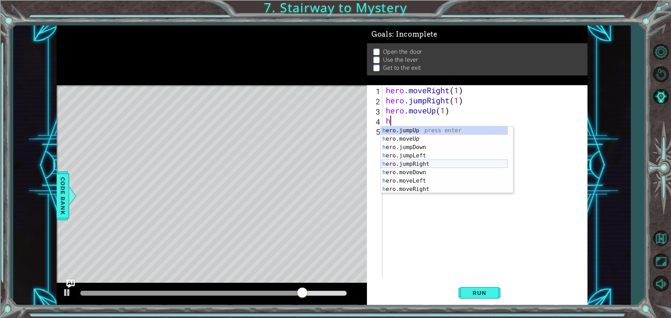
click at [439, 165] on div "h ero.jumpUp press enter h ero.moveUp press enter h ero.jumpDown press enter h …" at bounding box center [444, 169] width 127 height 84
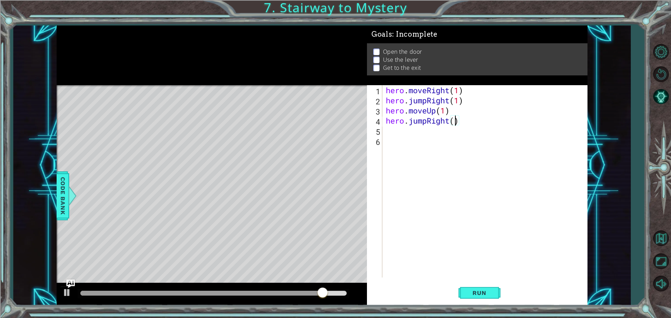
click at [455, 121] on div "hero . moveRight ( 1 ) hero . jumpRight ( 1 ) hero . moveUp ( 1 ) hero . jumpRi…" at bounding box center [486, 191] width 204 height 213
click at [479, 295] on span "Run" at bounding box center [479, 293] width 28 height 7
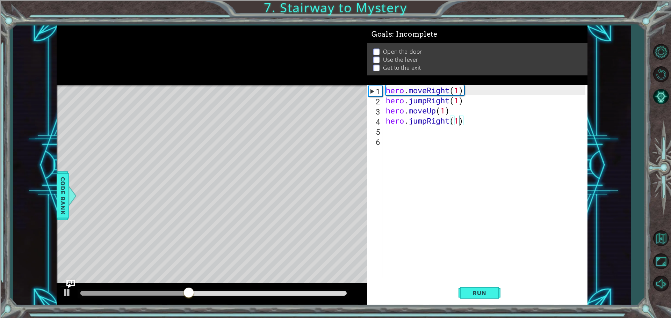
type textarea "hero.jumpRight()"
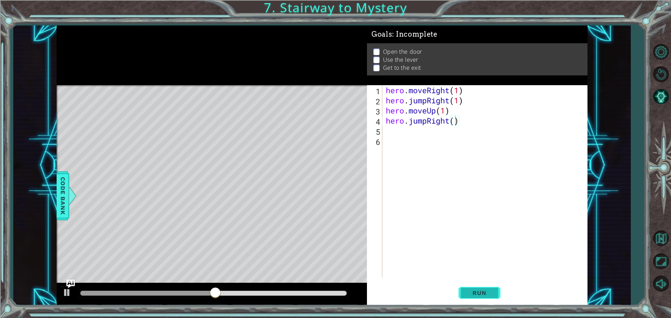
click at [477, 289] on button "Run" at bounding box center [480, 293] width 42 height 22
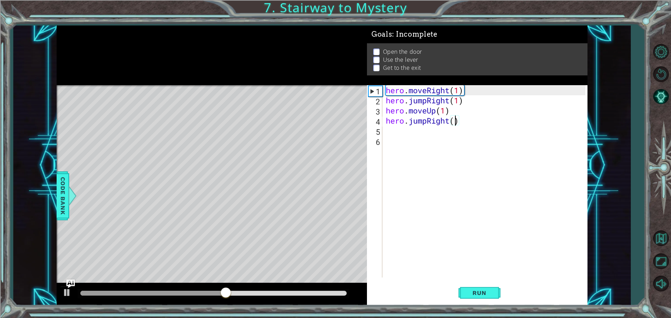
click at [415, 135] on div "hero . moveRight ( 1 ) hero . jumpRight ( 1 ) hero . moveUp ( 1 ) hero . jumpRi…" at bounding box center [486, 191] width 204 height 213
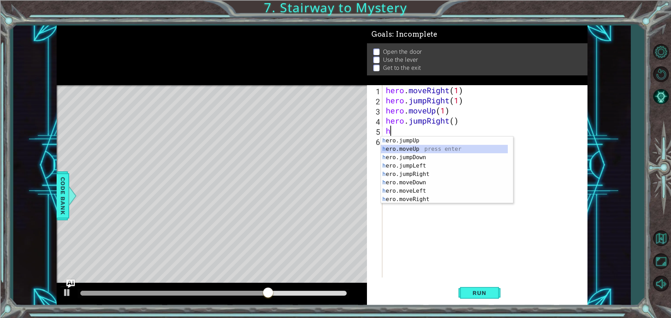
click at [438, 148] on div "h ero.jumpUp press enter h ero.moveUp press enter h ero.jumpDown press enter h …" at bounding box center [444, 179] width 127 height 84
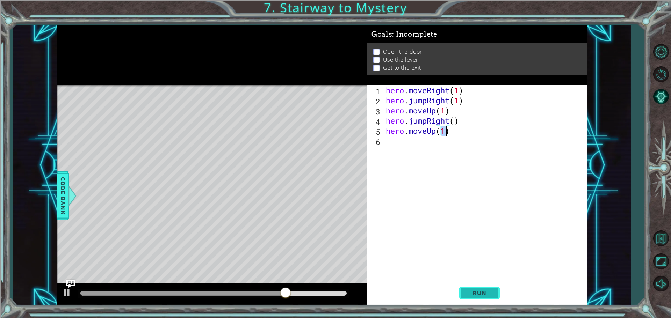
type textarea "hero.moveUp(1)"
click at [485, 285] on button "Run" at bounding box center [480, 293] width 42 height 22
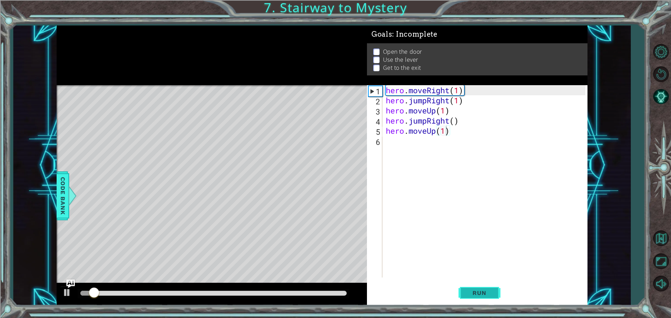
click at [484, 290] on span "Run" at bounding box center [479, 293] width 28 height 7
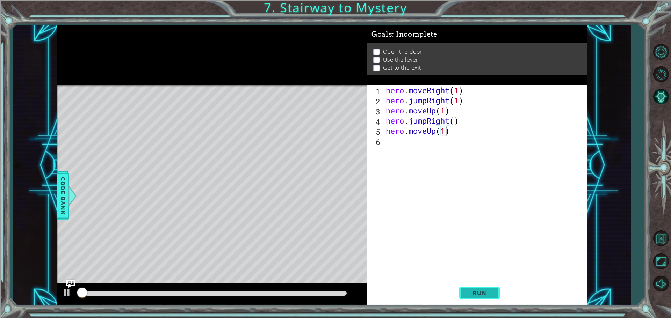
click at [484, 290] on span "Run" at bounding box center [479, 293] width 28 height 7
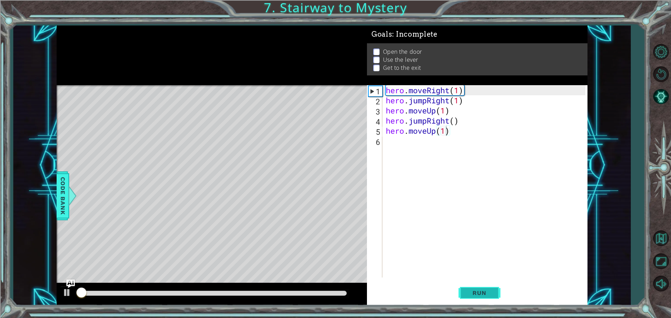
click at [484, 290] on span "Run" at bounding box center [479, 293] width 28 height 7
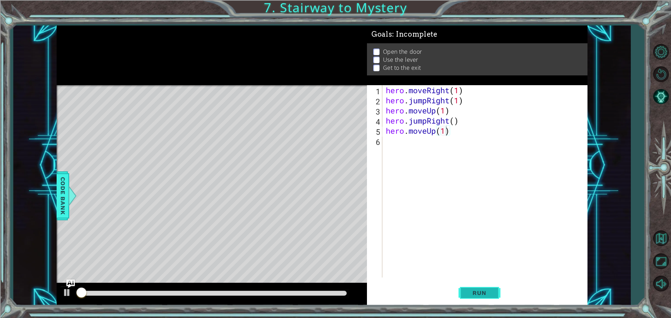
click at [484, 290] on span "Run" at bounding box center [479, 293] width 28 height 7
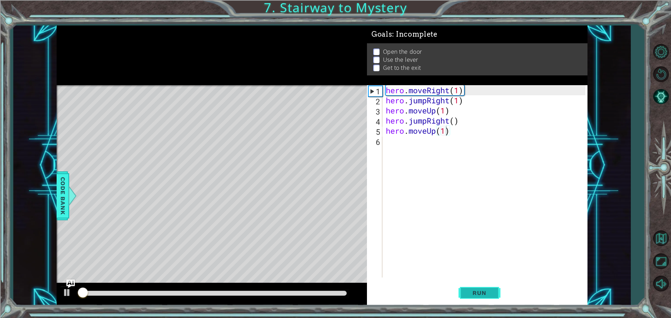
click at [484, 290] on span "Run" at bounding box center [479, 293] width 28 height 7
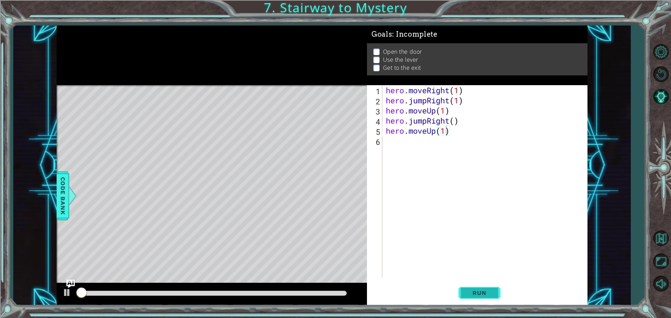
click at [484, 290] on span "Run" at bounding box center [479, 293] width 28 height 7
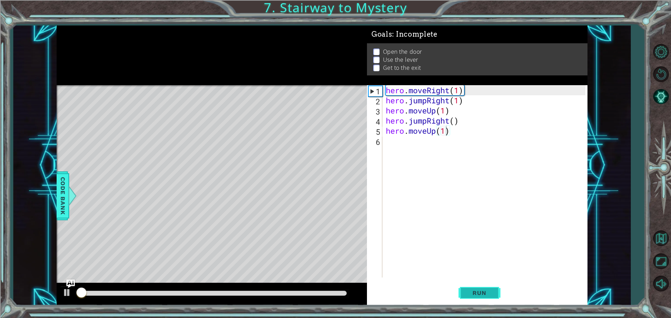
click at [484, 290] on span "Run" at bounding box center [479, 293] width 28 height 7
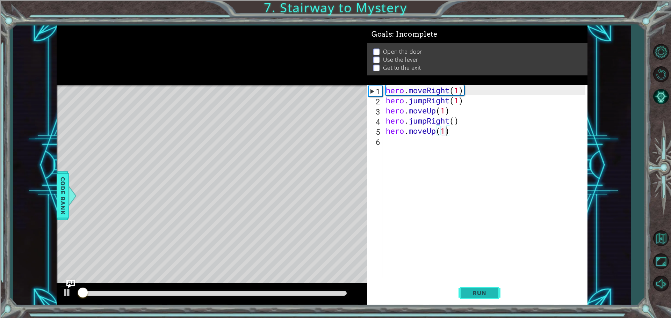
click at [484, 290] on span "Run" at bounding box center [479, 293] width 28 height 7
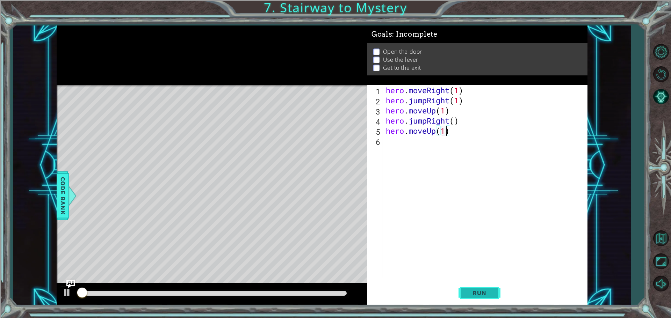
click at [484, 290] on span "Run" at bounding box center [479, 293] width 28 height 7
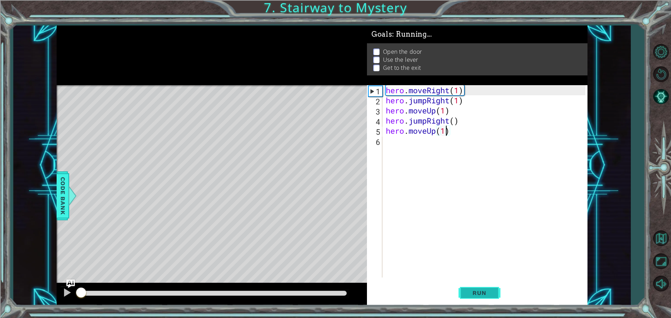
click at [484, 290] on span "Run" at bounding box center [479, 293] width 28 height 7
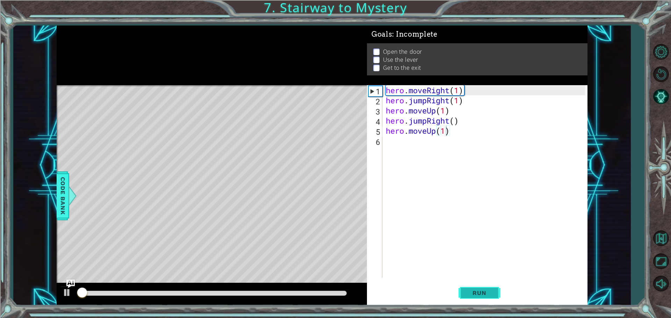
click at [484, 290] on span "Run" at bounding box center [479, 293] width 28 height 7
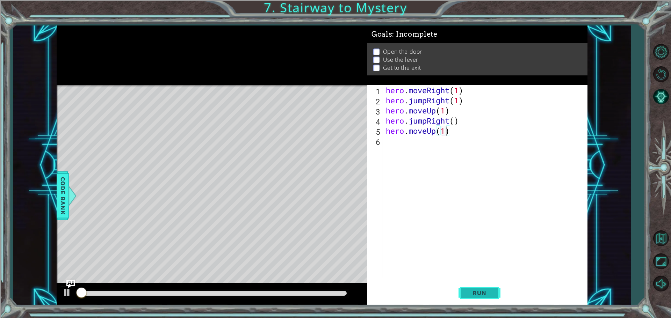
click at [484, 290] on span "Run" at bounding box center [479, 293] width 28 height 7
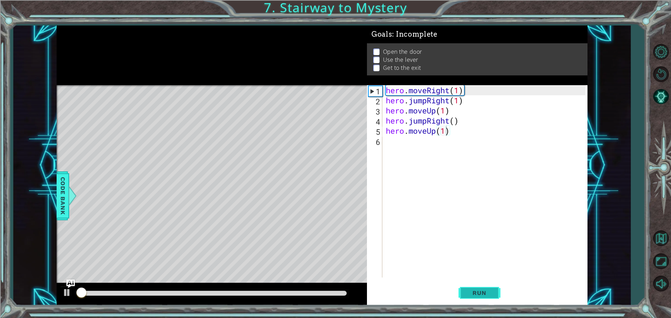
click at [484, 290] on span "Run" at bounding box center [479, 293] width 28 height 7
drag, startPoint x: 462, startPoint y: 129, endPoint x: 359, endPoint y: 132, distance: 103.2
click at [359, 132] on div "1 ההההההההההההההההההההההההההההההההההההההההההההההההההההההההההההההההההההההההההההה…" at bounding box center [322, 166] width 531 height 280
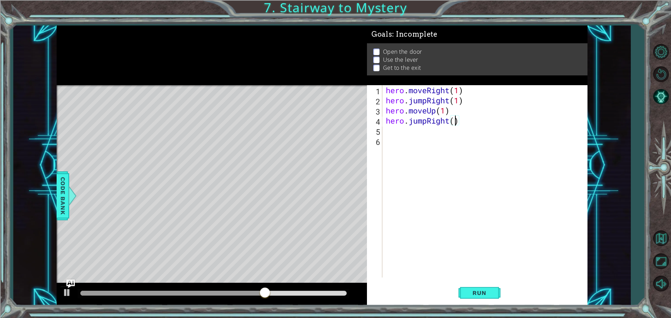
click at [454, 125] on div "hero . moveRight ( 1 ) hero . jumpRight ( 1 ) hero . moveUp ( 1 ) hero . jumpRi…" at bounding box center [486, 191] width 204 height 213
type textarea "hero.jumpRight()"
click at [390, 132] on div "hero . moveRight ( 1 ) hero . jumpRight ( 1 ) hero . moveUp ( 1 ) hero . jumpRi…" at bounding box center [486, 191] width 204 height 213
type textarea "h"
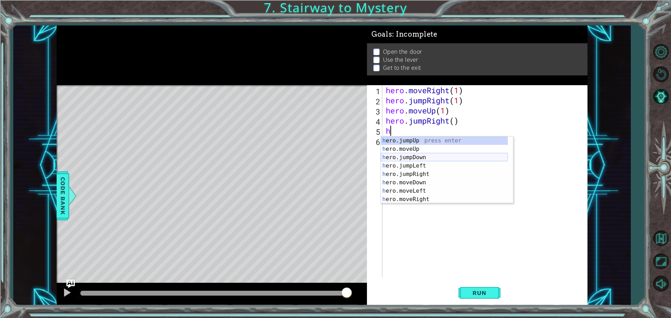
scroll to position [8, 0]
